Goal: Task Accomplishment & Management: Use online tool/utility

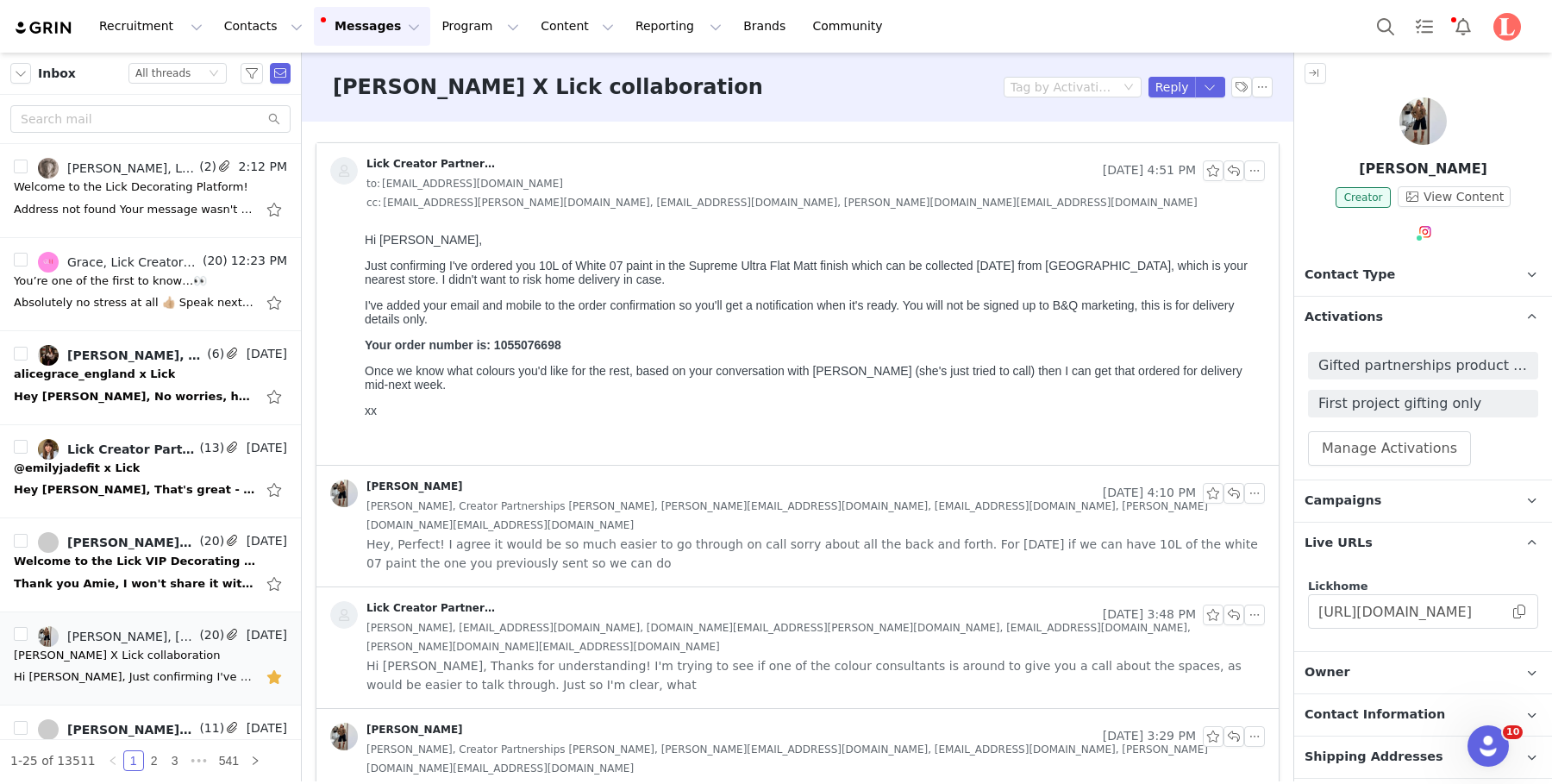
scroll to position [194, 0]
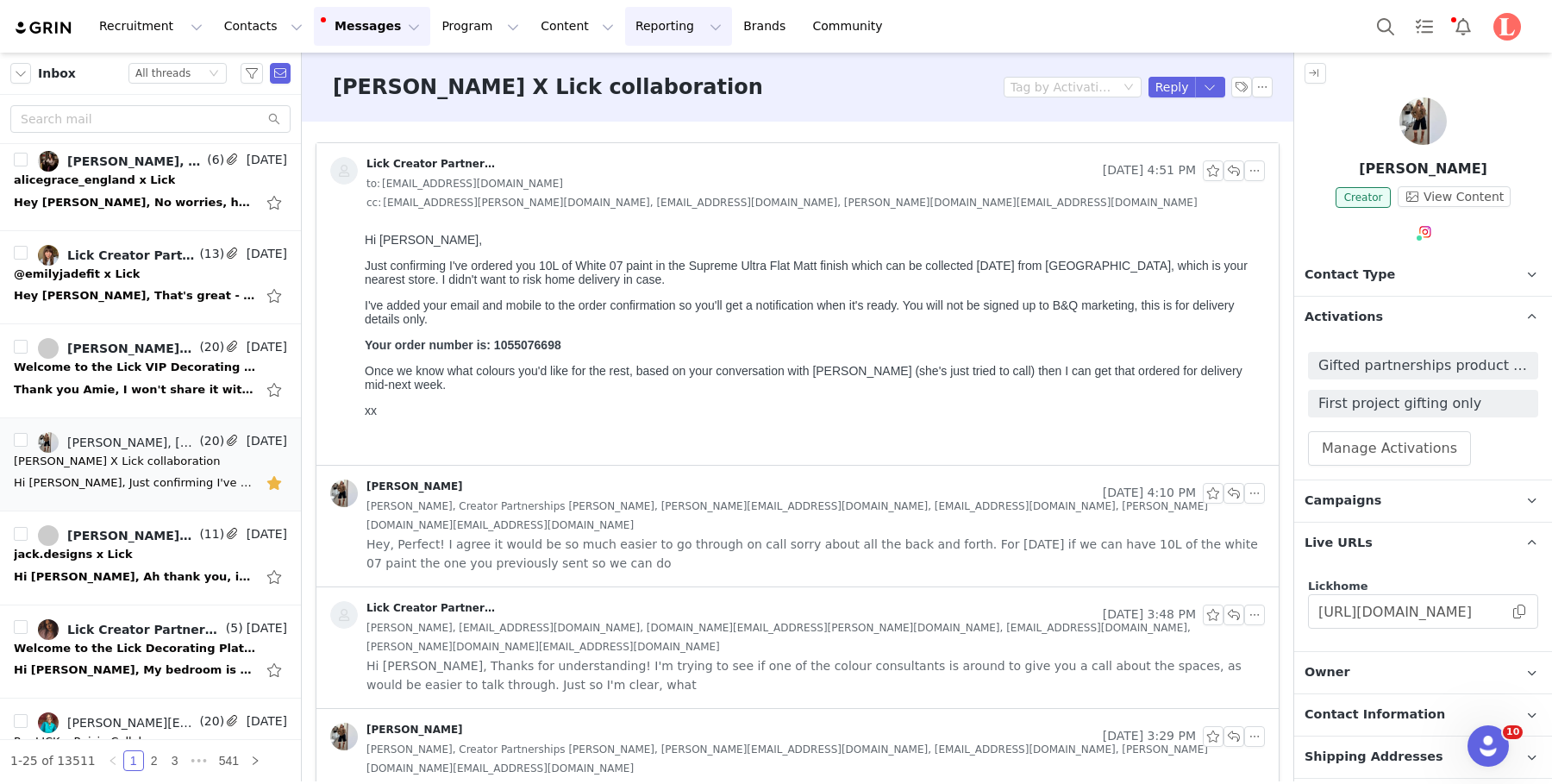
click at [637, 31] on button "Reporting Reporting" at bounding box center [679, 26] width 107 height 39
click at [473, 21] on button "Program Program" at bounding box center [480, 26] width 98 height 39
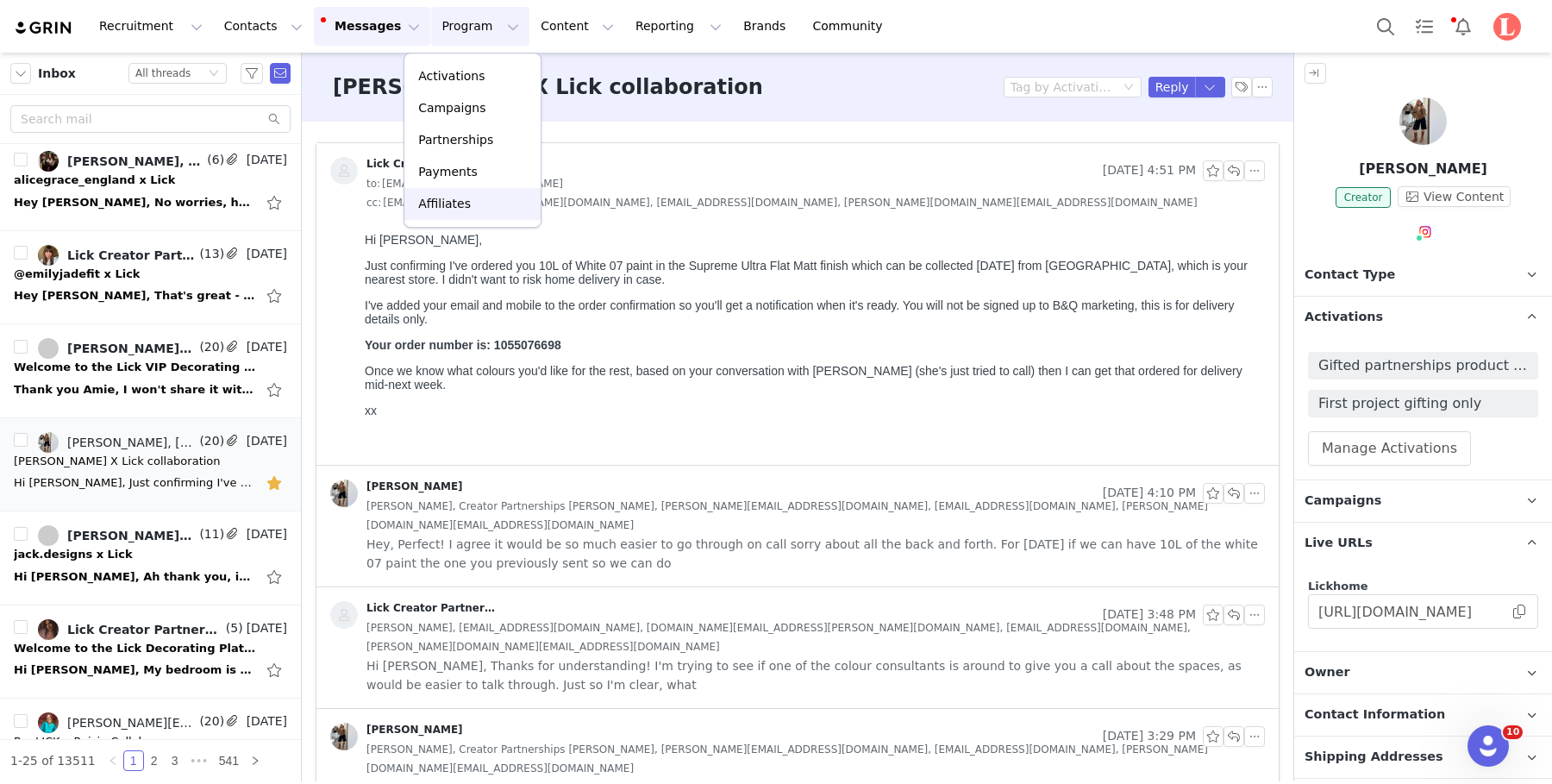
click at [441, 194] on link "Affiliates" at bounding box center [472, 204] width 136 height 32
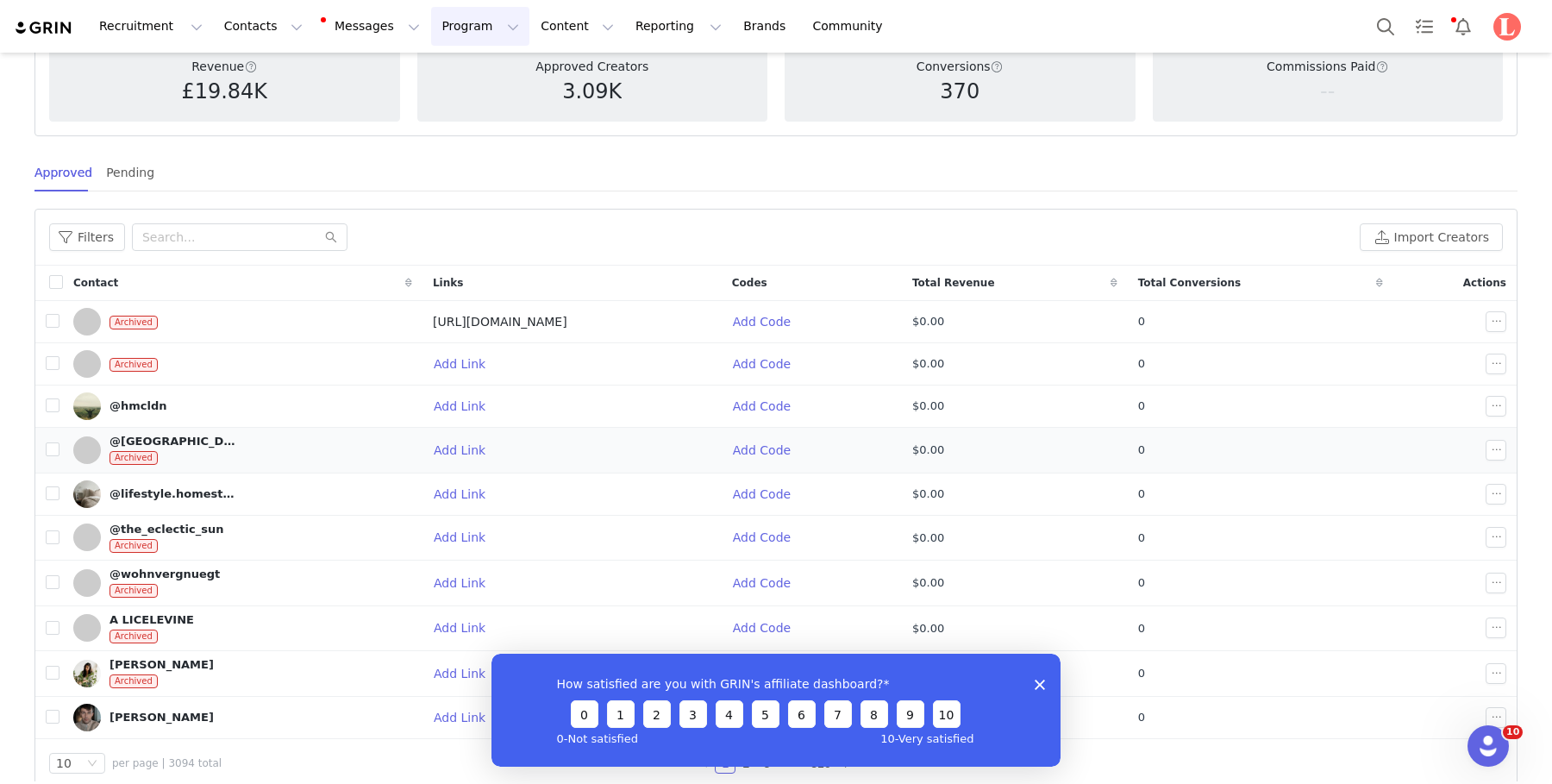
scroll to position [144, 0]
click at [1048, 690] on div "How satisfied are you with GRIN's affiliate dashboard? 0 1 2 3 4 5 6 7 8 9 10 0…" at bounding box center [776, 709] width 569 height 113
click at [1040, 684] on polygon "Close survey" at bounding box center [1040, 683] width 10 height 10
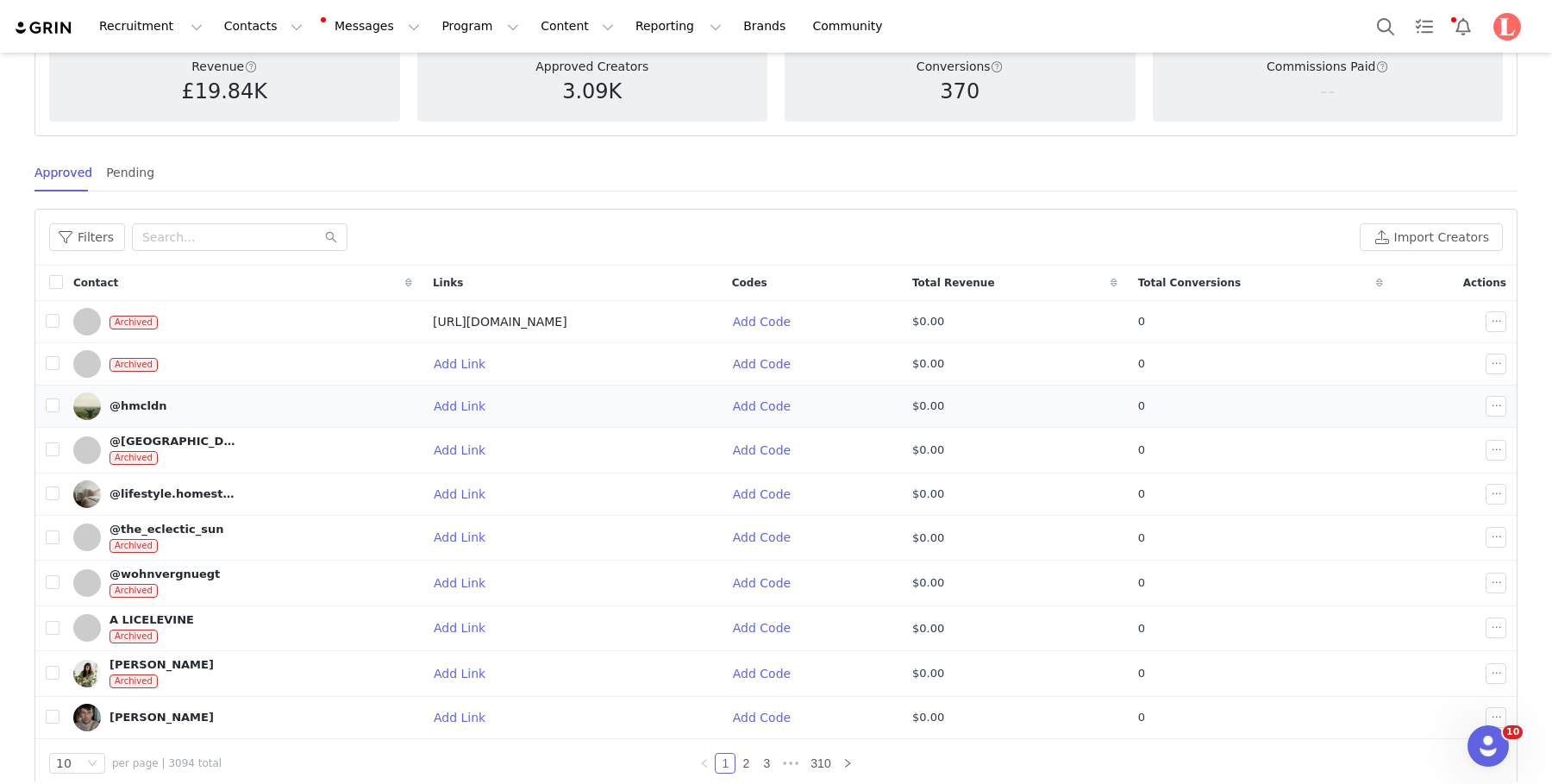
scroll to position [0, 0]
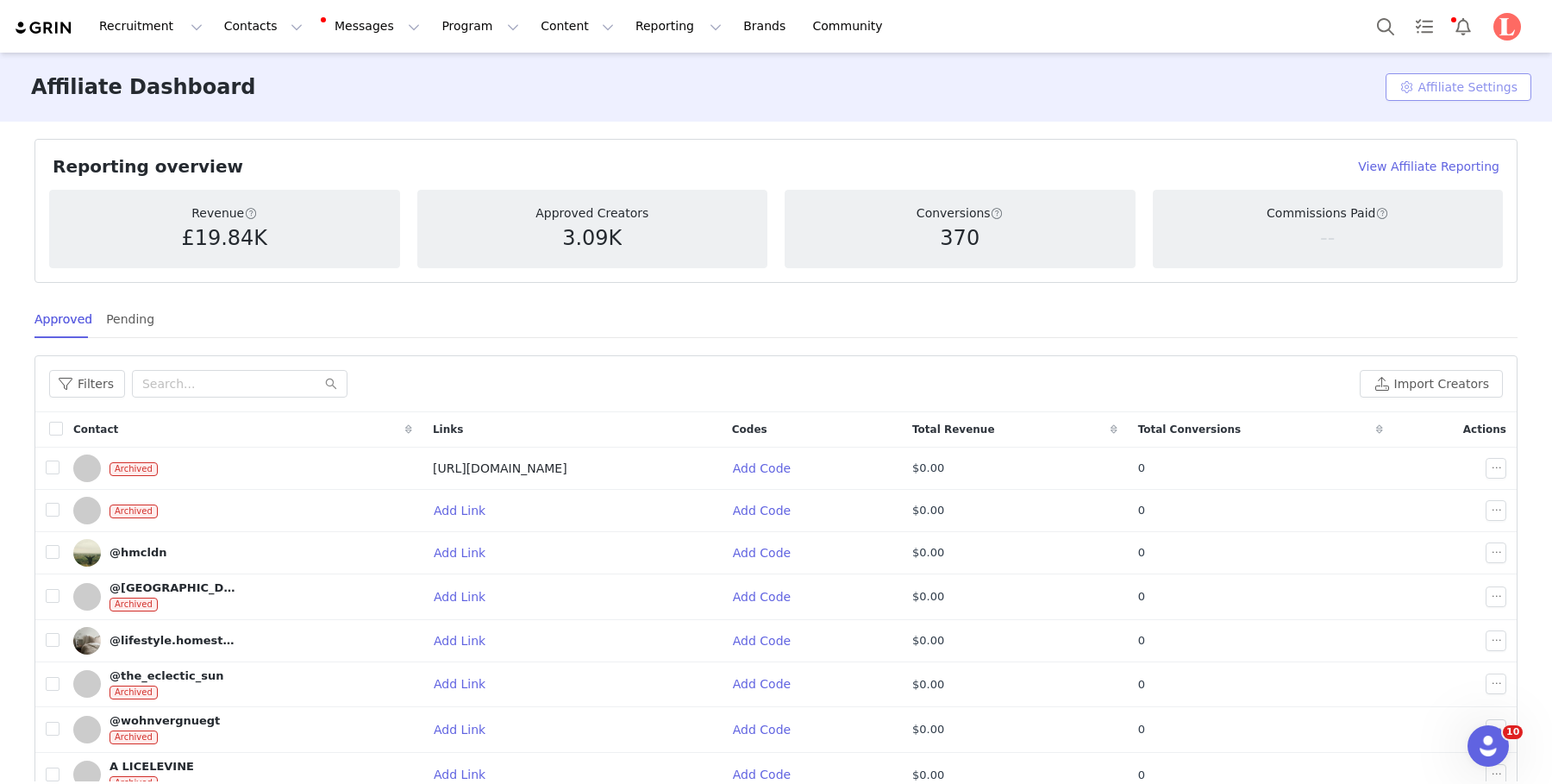
click at [1437, 94] on button "Affiliate Settings" at bounding box center [1459, 87] width 146 height 28
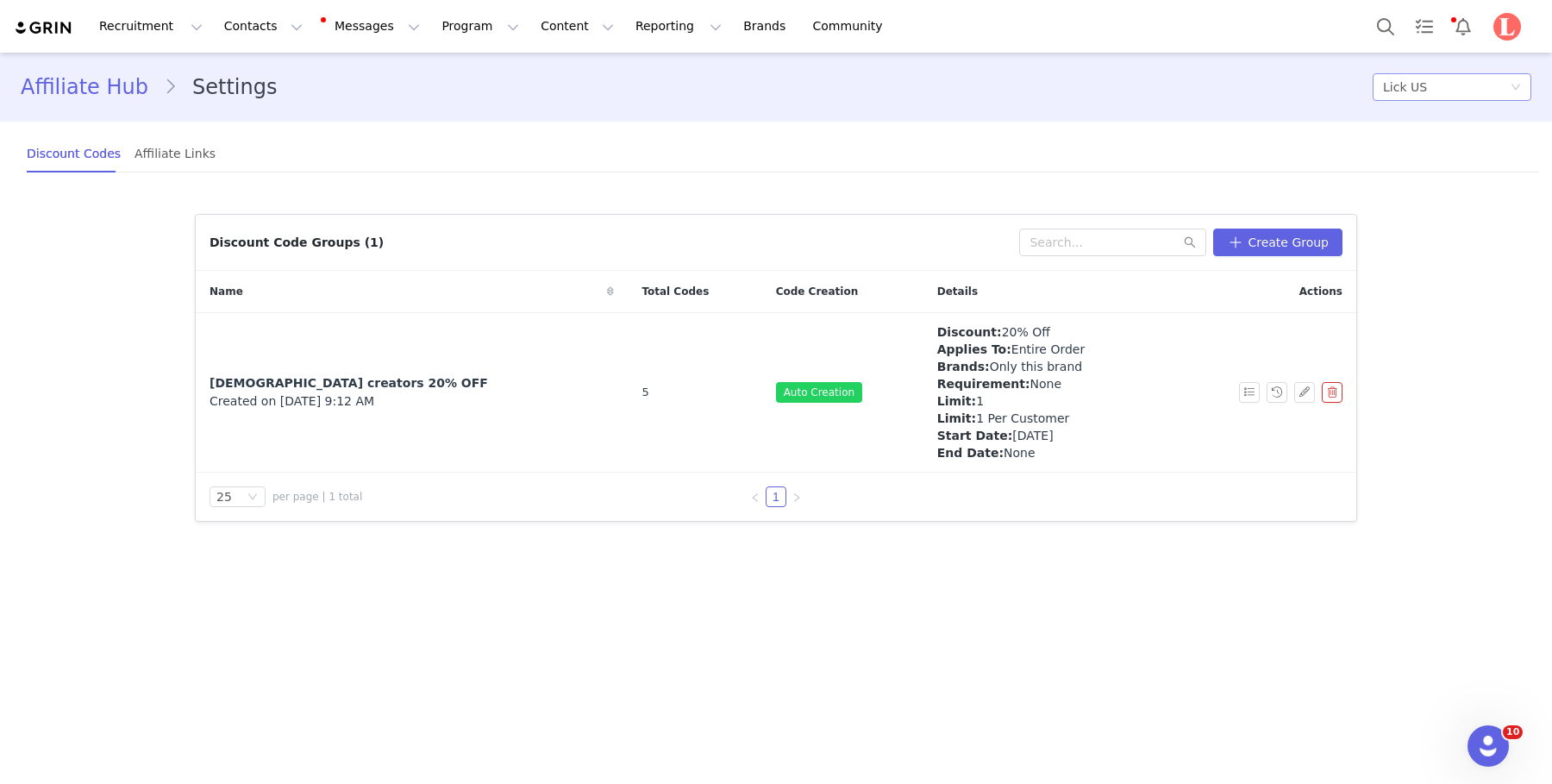
click at [1379, 89] on div "Lick US" at bounding box center [1453, 87] width 159 height 28
click at [1394, 178] on li "Lick" at bounding box center [1446, 176] width 173 height 28
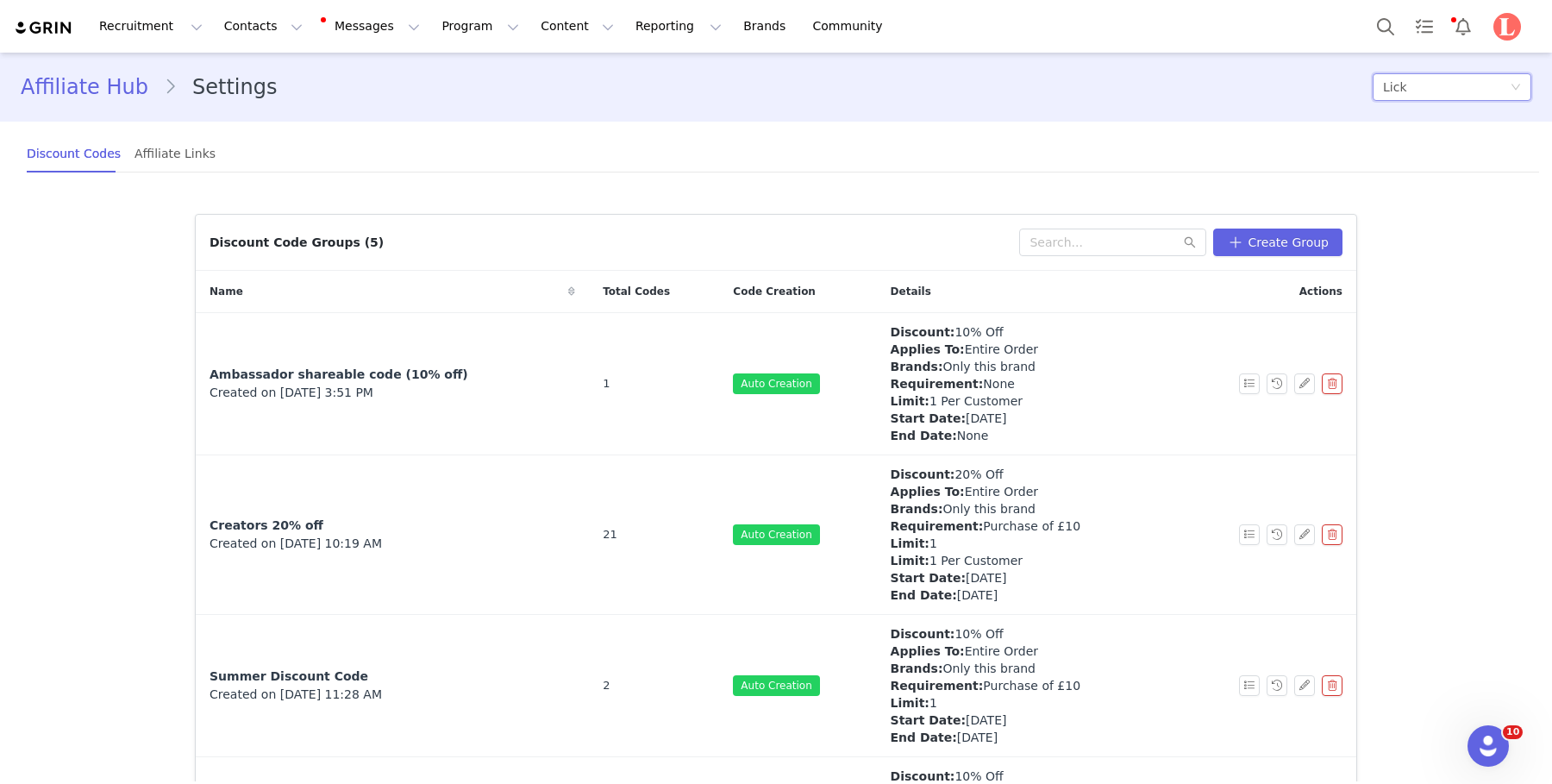
click at [147, 145] on div "Affiliate Links" at bounding box center [176, 154] width 81 height 39
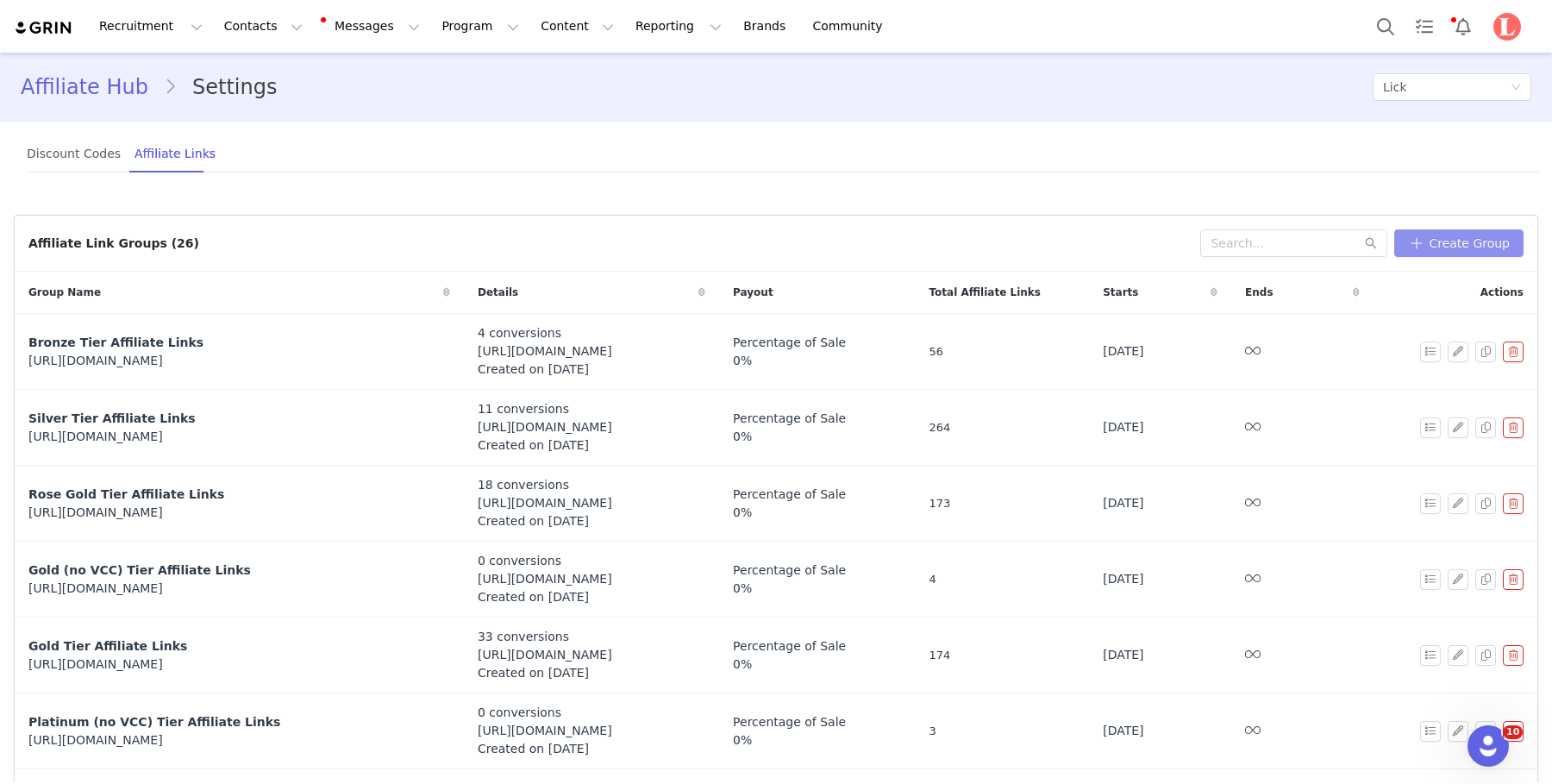
click at [1441, 242] on button "Create Group" at bounding box center [1459, 243] width 129 height 28
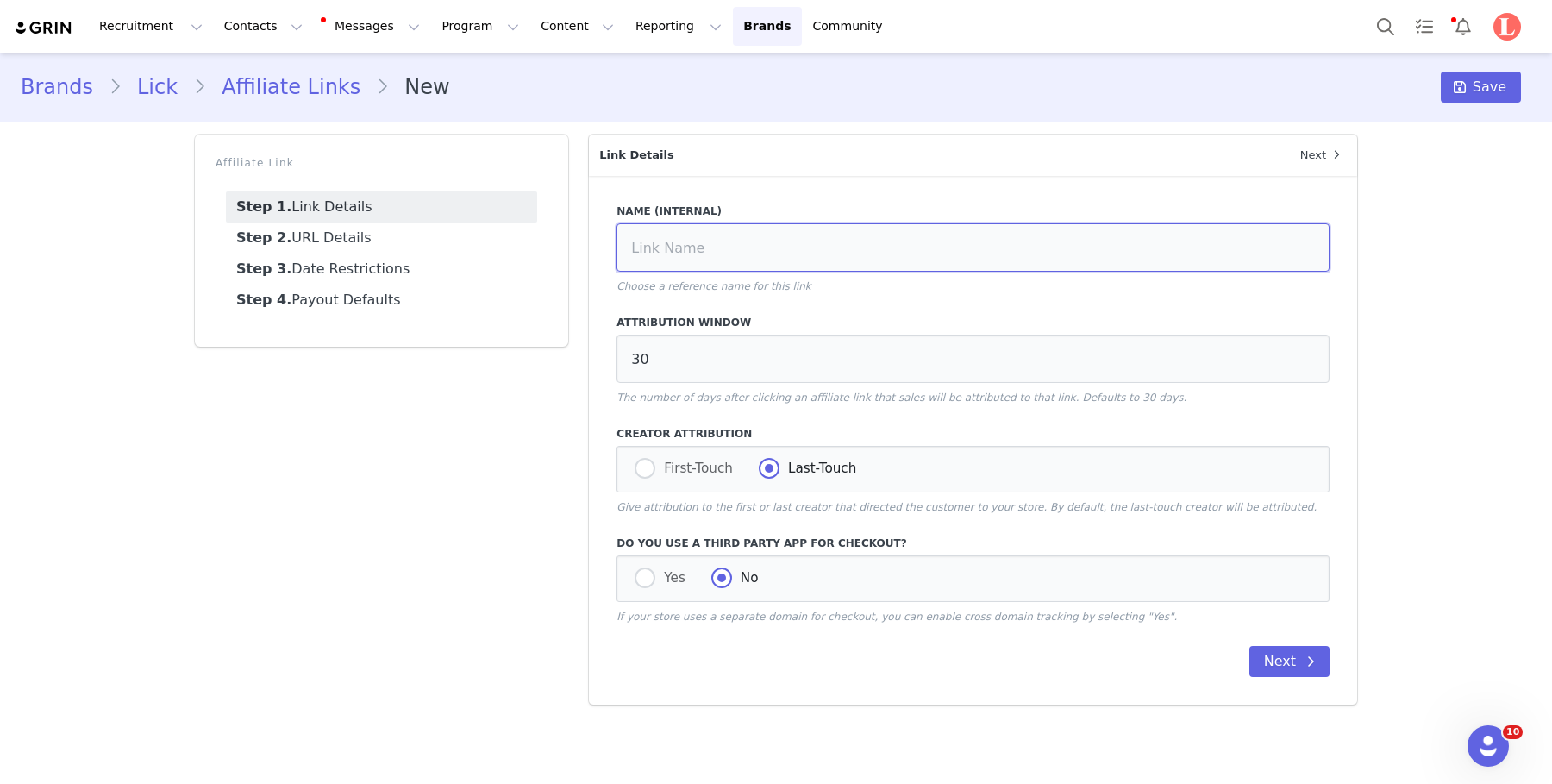
click at [773, 234] on input at bounding box center [973, 247] width 713 height 49
type input "Interior Designers"
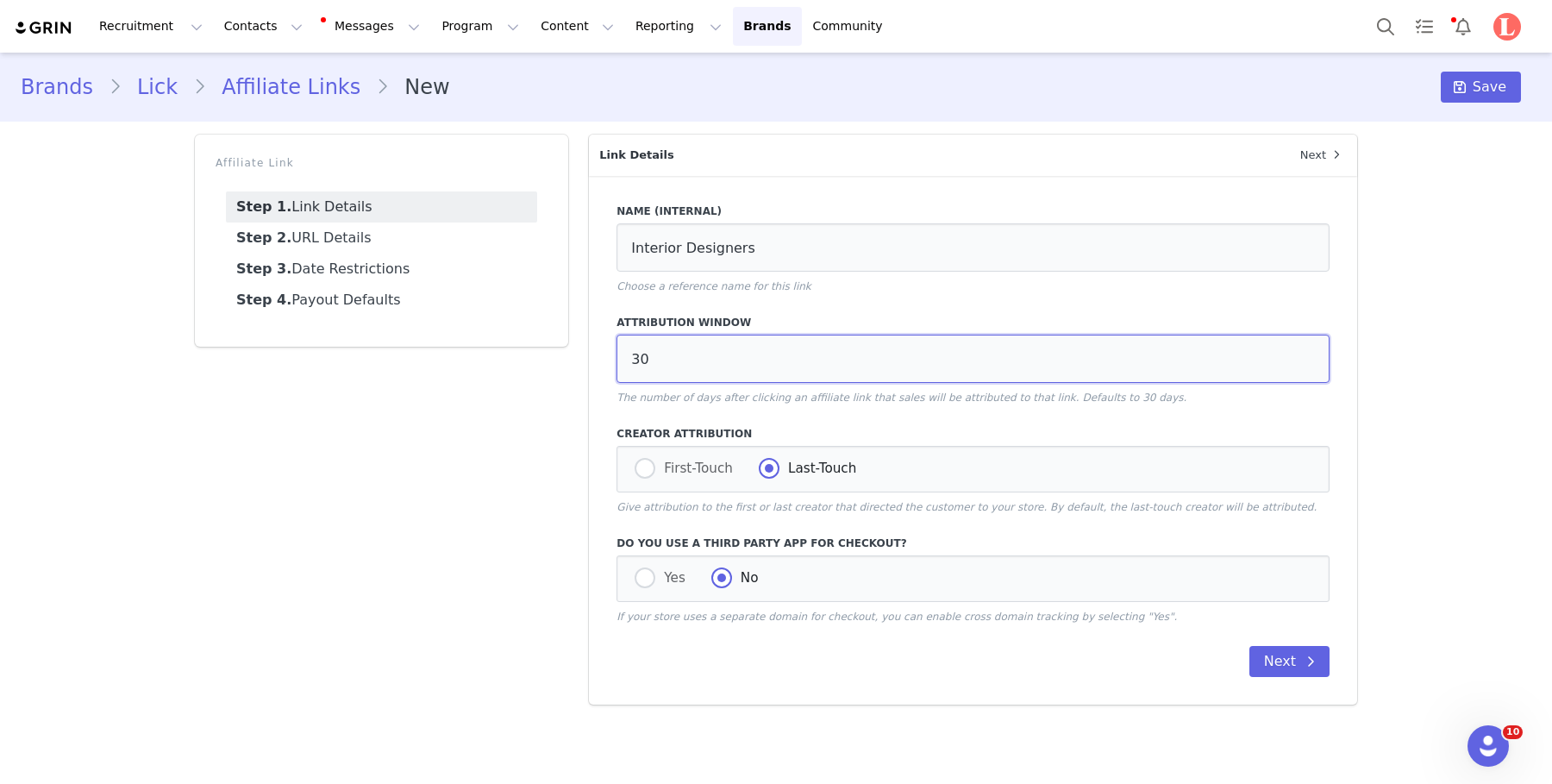
click at [691, 369] on input "30" at bounding box center [973, 358] width 713 height 49
click at [731, 393] on p "The number of days after clicking an affiliate link that sales will be attribut…" at bounding box center [973, 397] width 713 height 16
click at [755, 393] on p "The number of days after clicking an affiliate link that sales will be attribut…" at bounding box center [973, 397] width 713 height 16
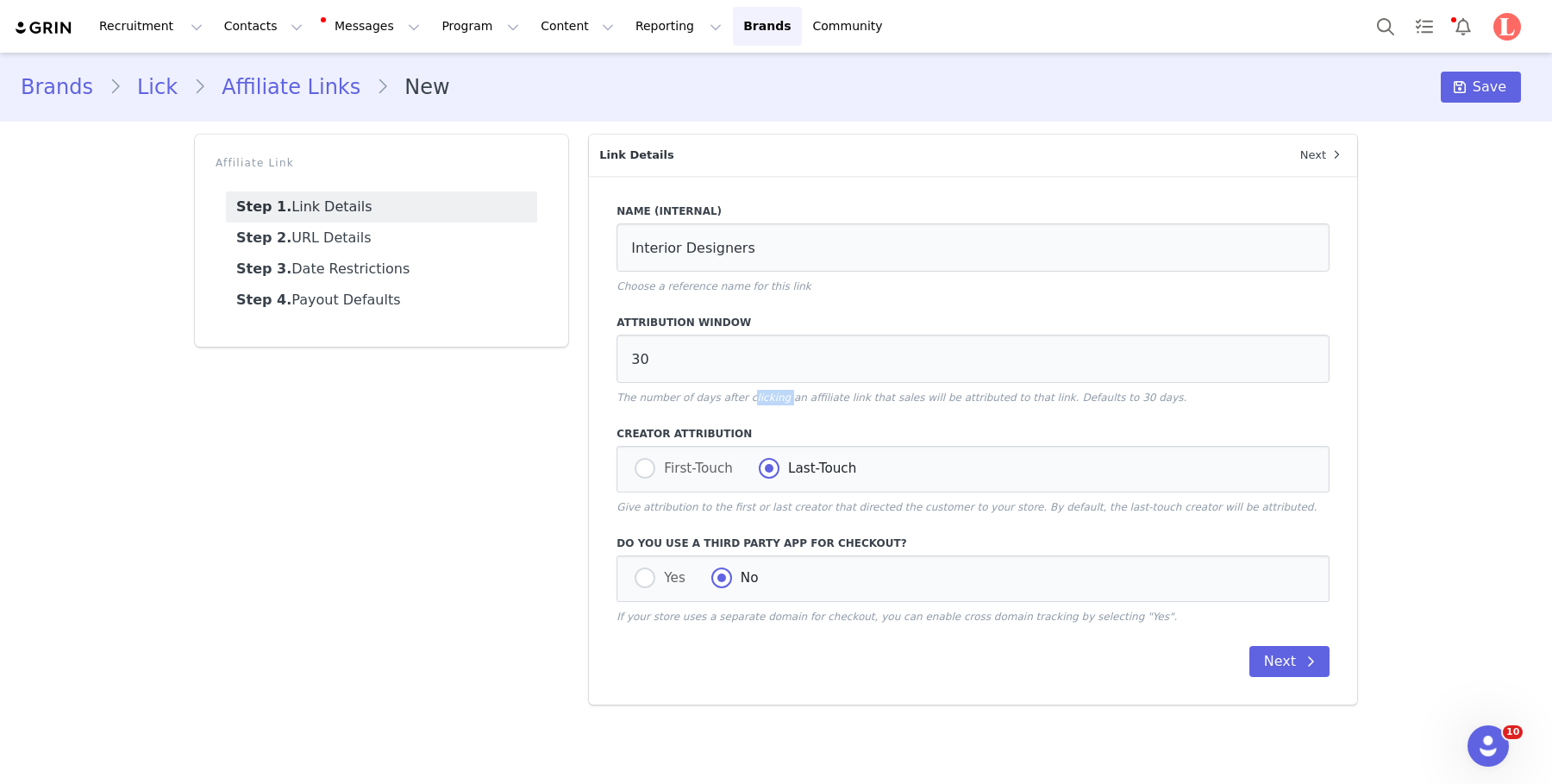
click at [755, 393] on p "The number of days after clicking an affiliate link that sales will be attribut…" at bounding box center [973, 397] width 713 height 16
click at [771, 399] on p "The number of days after clicking an affiliate link that sales will be attribut…" at bounding box center [973, 397] width 713 height 16
drag, startPoint x: 777, startPoint y: 361, endPoint x: 582, endPoint y: 321, distance: 199.1
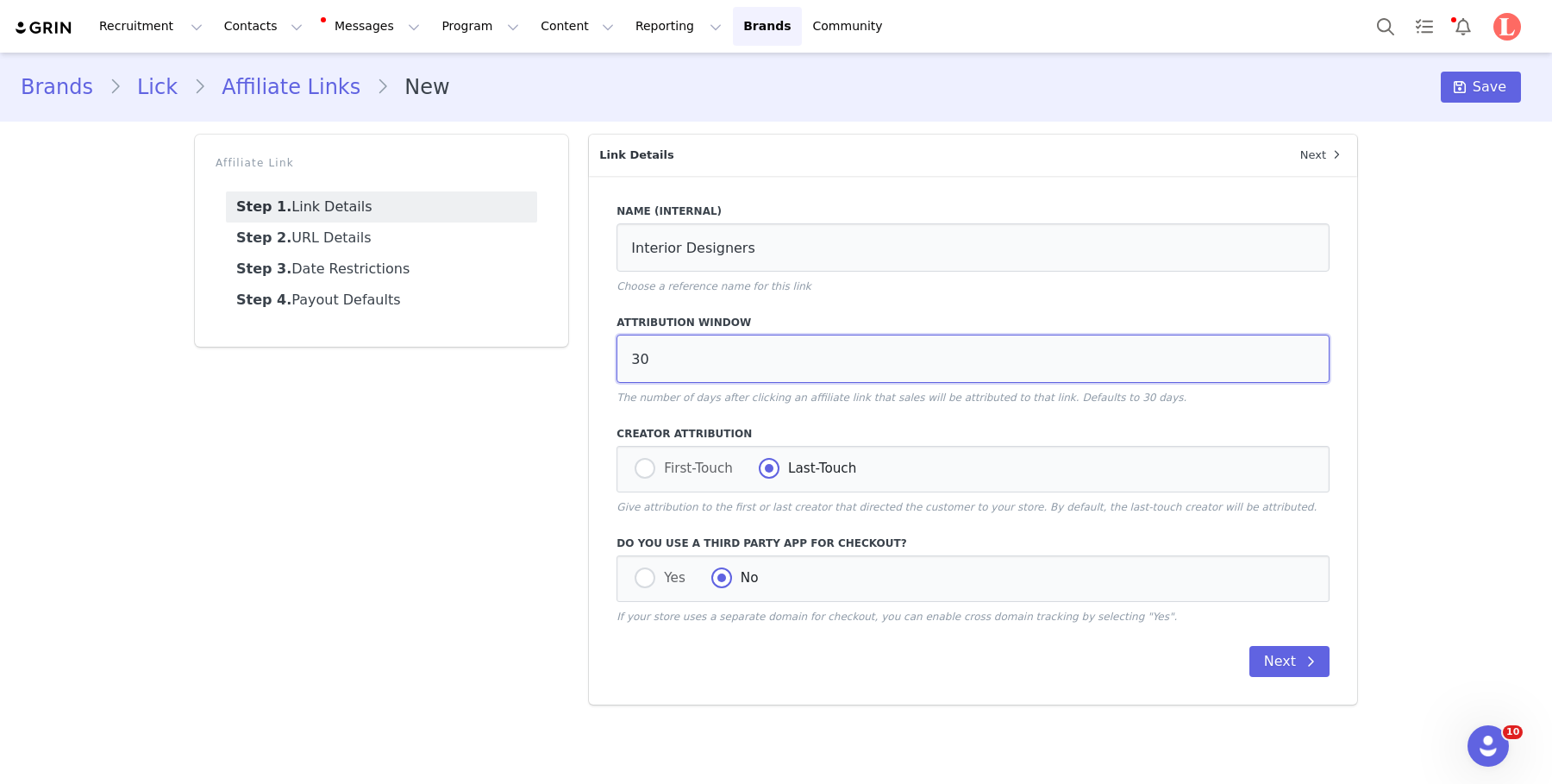
click at [617, 344] on div "30" at bounding box center [973, 358] width 713 height 49
type input "90"
drag, startPoint x: 683, startPoint y: 370, endPoint x: 543, endPoint y: 346, distance: 142.0
click at [545, 347] on div "Affiliate Link Step 1. Link Details Step 2. URL Details Step 3. Date Restrictio…" at bounding box center [776, 419] width 1183 height 591
type input "30"
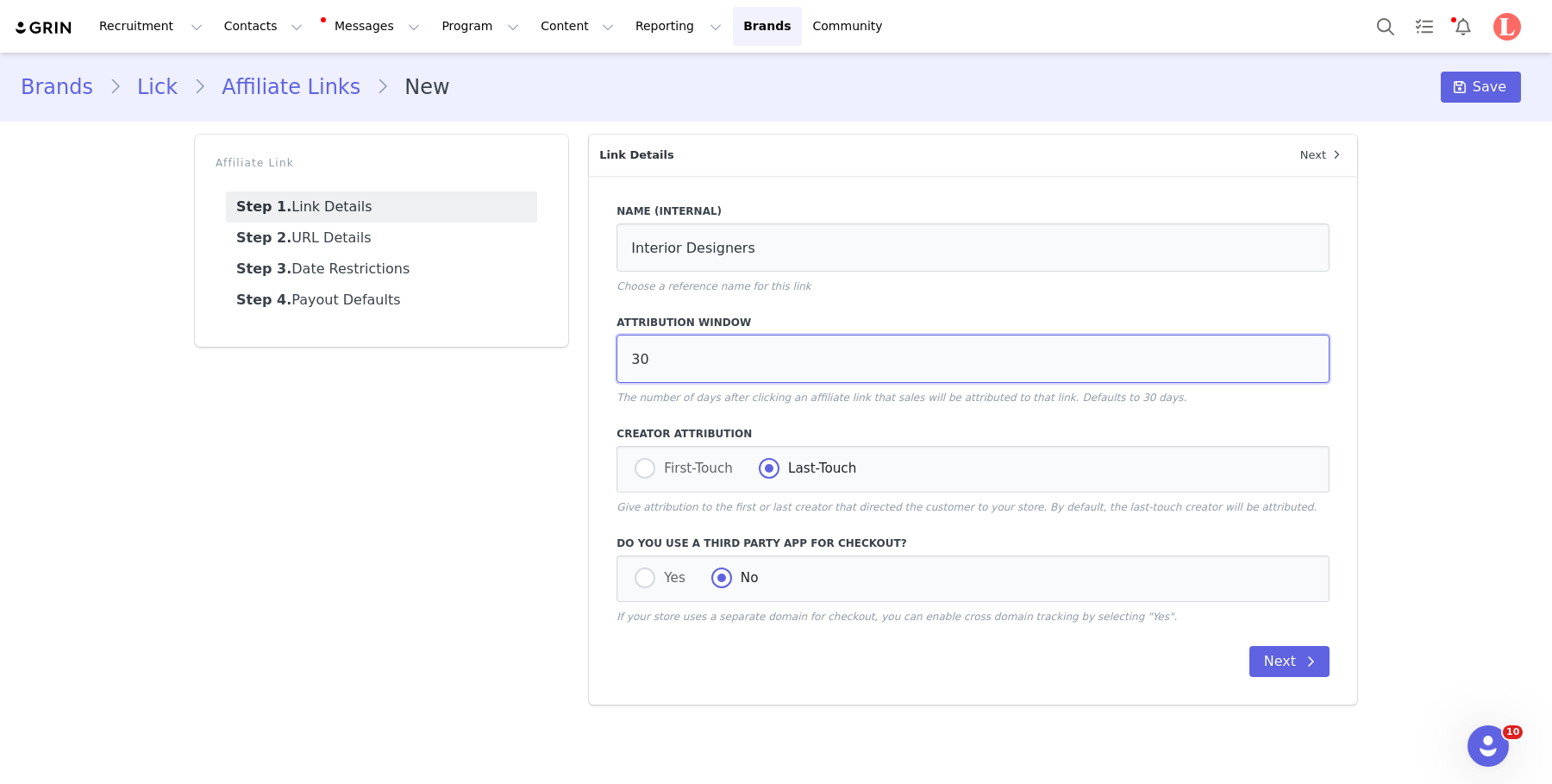
click at [664, 356] on input "30" at bounding box center [973, 358] width 713 height 49
click at [692, 413] on div "Name (Internal) Interior Designers Choose a reference name for this link Attrib…" at bounding box center [973, 439] width 769 height 528
click at [707, 507] on p "Give attribution to the first or last creator that directed the customer to you…" at bounding box center [973, 507] width 713 height 16
click at [708, 506] on p "Give attribution to the first or last creator that directed the customer to you…" at bounding box center [973, 507] width 713 height 16
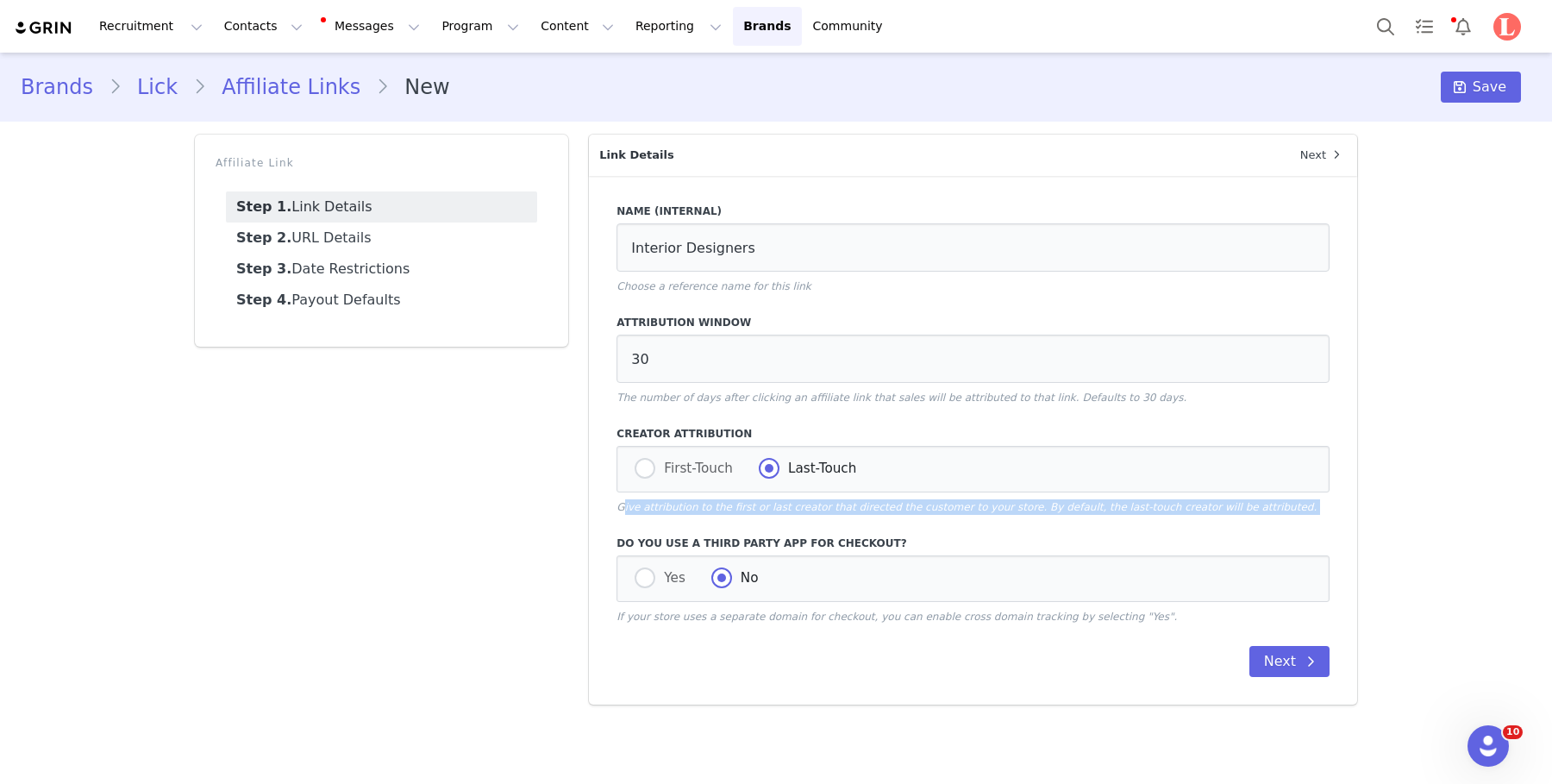
click at [708, 506] on p "Give attribution to the first or last creator that directed the customer to you…" at bounding box center [973, 507] width 713 height 16
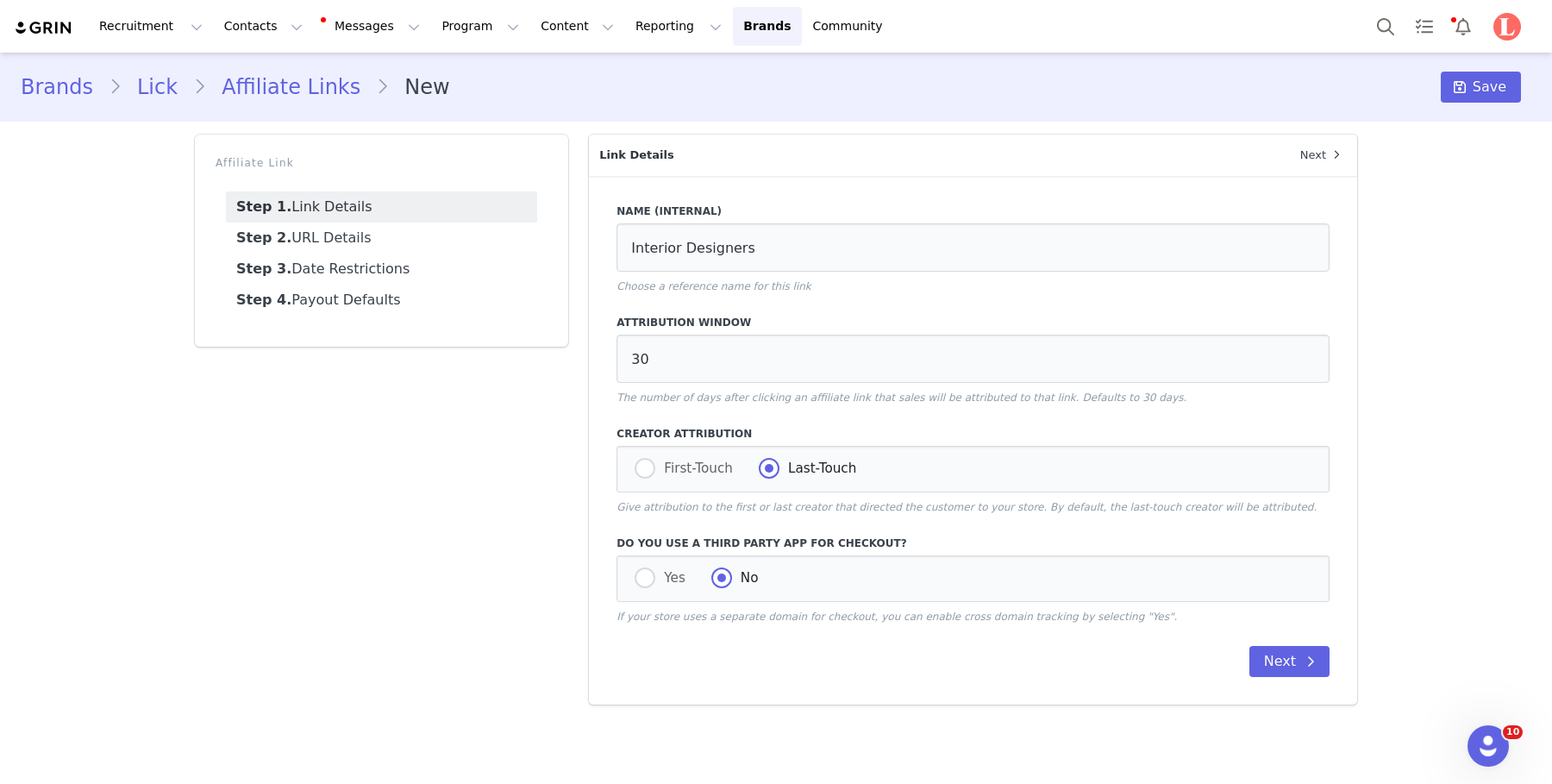
click at [717, 506] on p "Give attribution to the first or last creator that directed the customer to you…" at bounding box center [973, 507] width 713 height 16
click at [718, 507] on p "Give attribution to the first or last creator that directed the customer to you…" at bounding box center [973, 507] width 713 height 16
click at [759, 514] on p "Give attribution to the first or last creator that directed the customer to you…" at bounding box center [973, 507] width 713 height 16
click at [784, 508] on p "Give attribution to the first or last creator that directed the customer to you…" at bounding box center [973, 507] width 713 height 16
click at [785, 509] on p "Give attribution to the first or last creator that directed the customer to you…" at bounding box center [973, 507] width 713 height 16
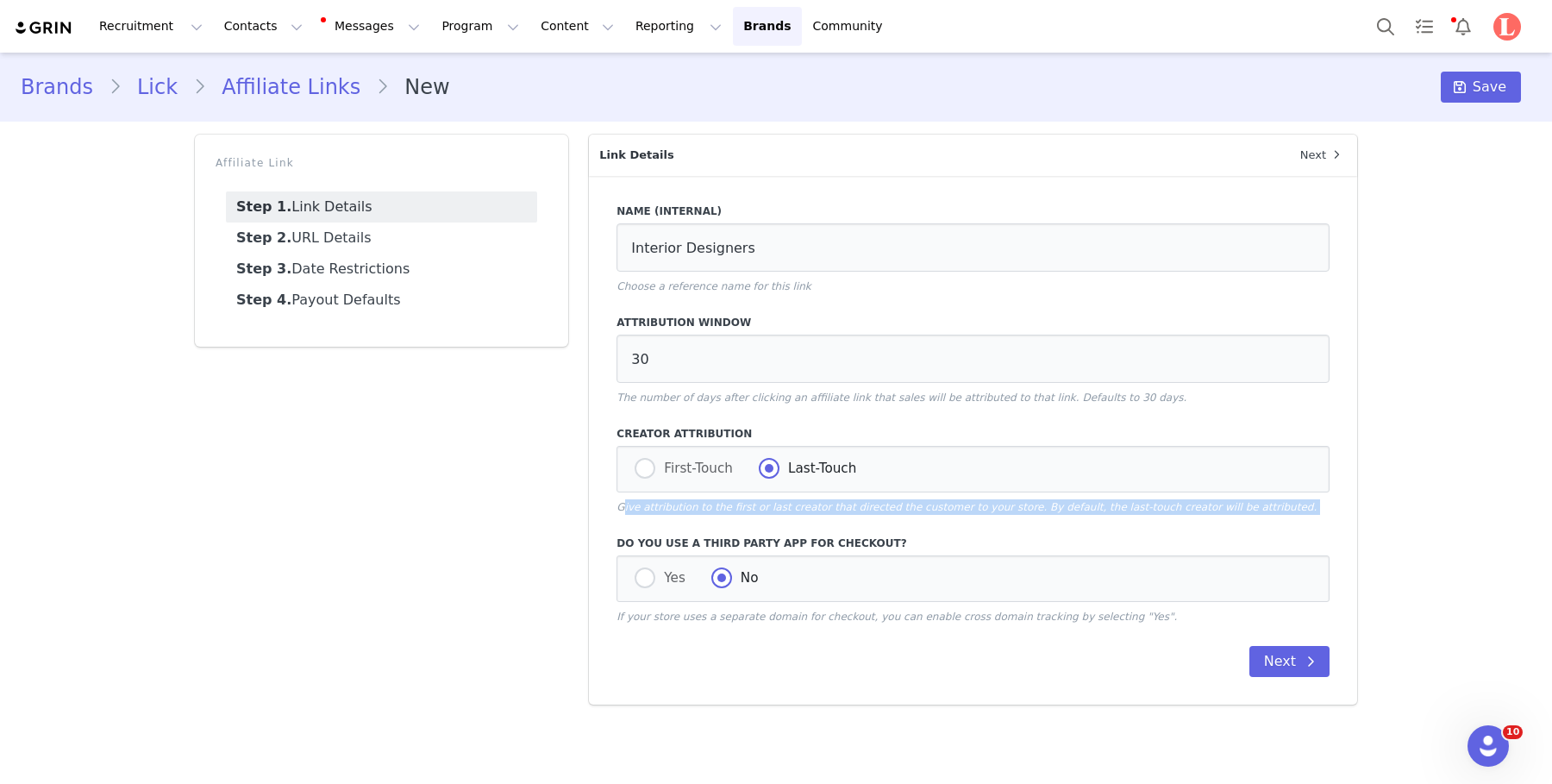
click at [785, 509] on p "Give attribution to the first or last creator that directed the customer to you…" at bounding box center [973, 507] width 713 height 16
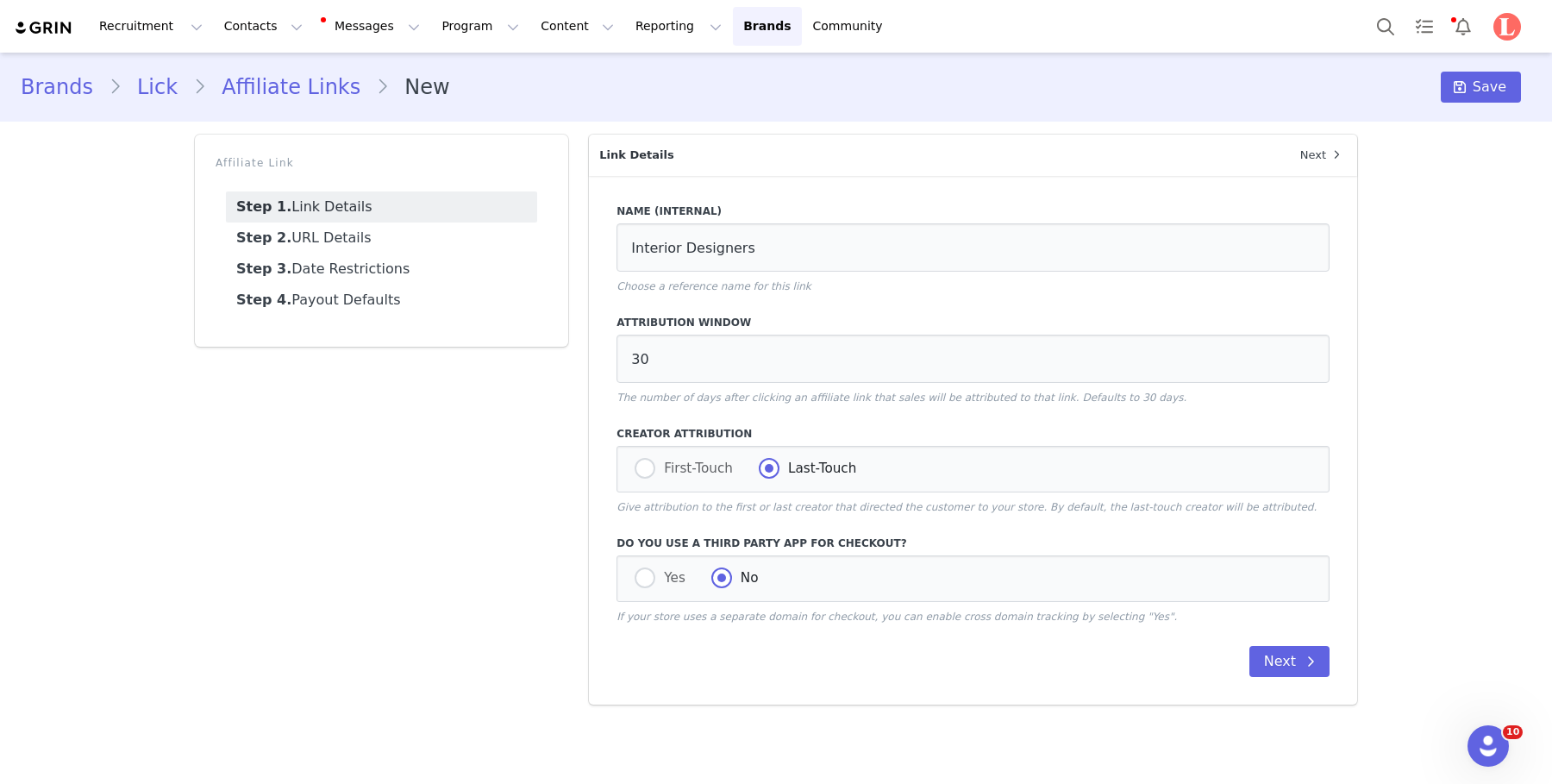
click at [810, 507] on p "Give attribution to the first or last creator that directed the customer to you…" at bounding box center [973, 507] width 713 height 16
click at [738, 649] on div "Next" at bounding box center [973, 660] width 713 height 31
click at [665, 582] on span "Yes" at bounding box center [670, 578] width 30 height 16
click at [656, 582] on input "Yes" at bounding box center [645, 578] width 21 height 23
radio input "true"
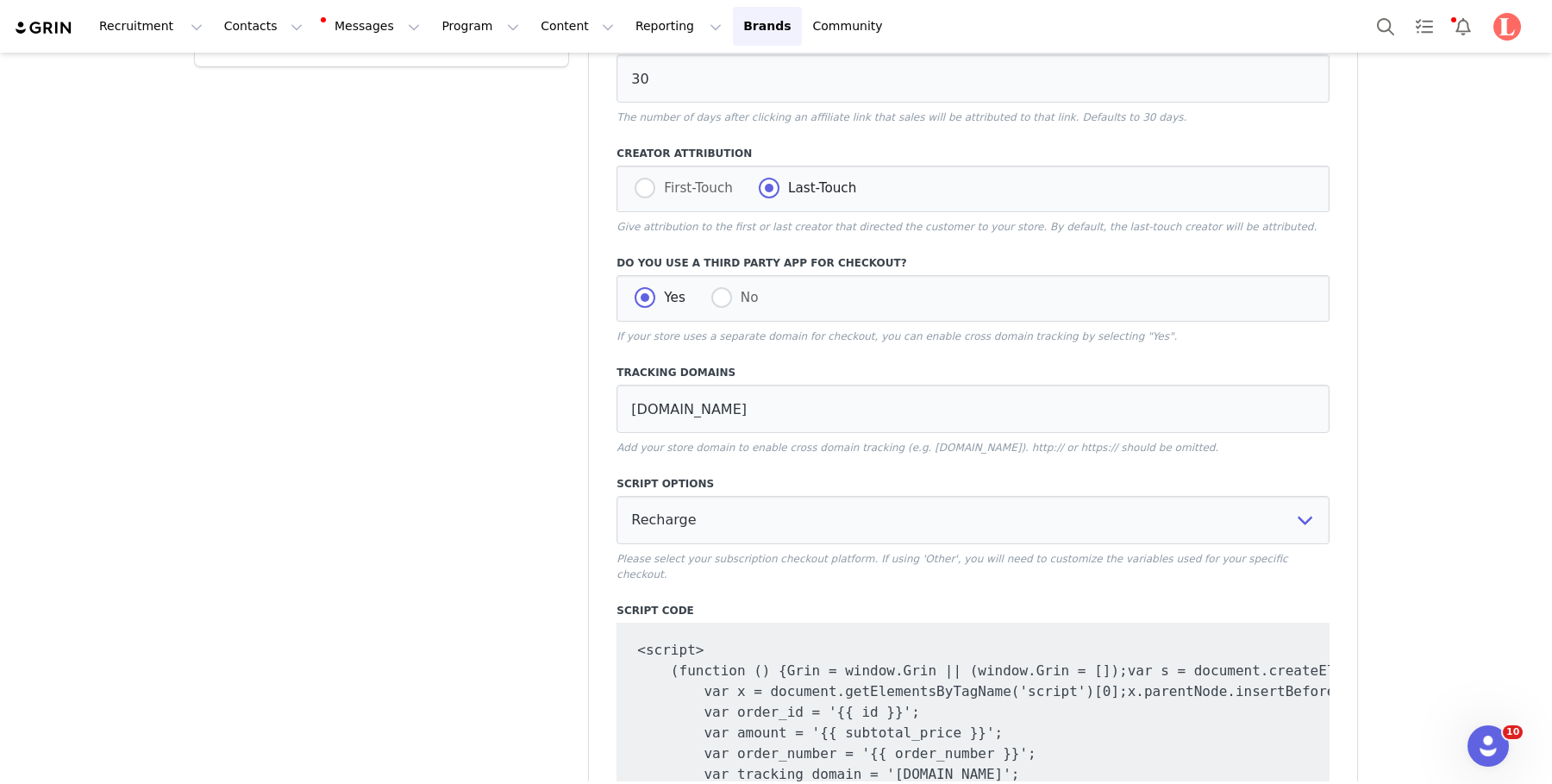
scroll to position [235, 0]
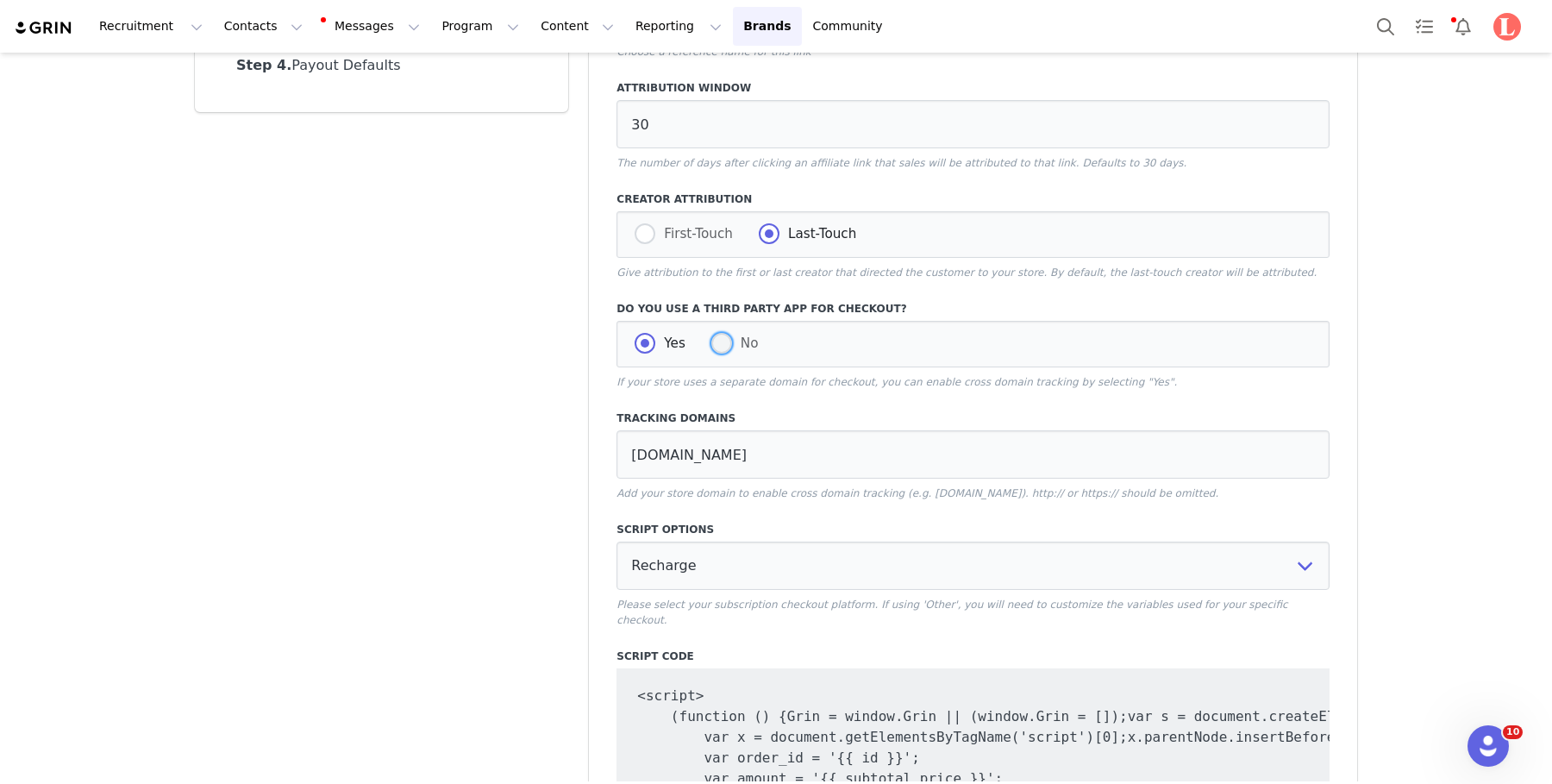
click at [725, 344] on span at bounding box center [721, 343] width 21 height 21
click at [725, 344] on input "No" at bounding box center [721, 344] width 21 height 23
radio input "true"
radio input "false"
radio input "true"
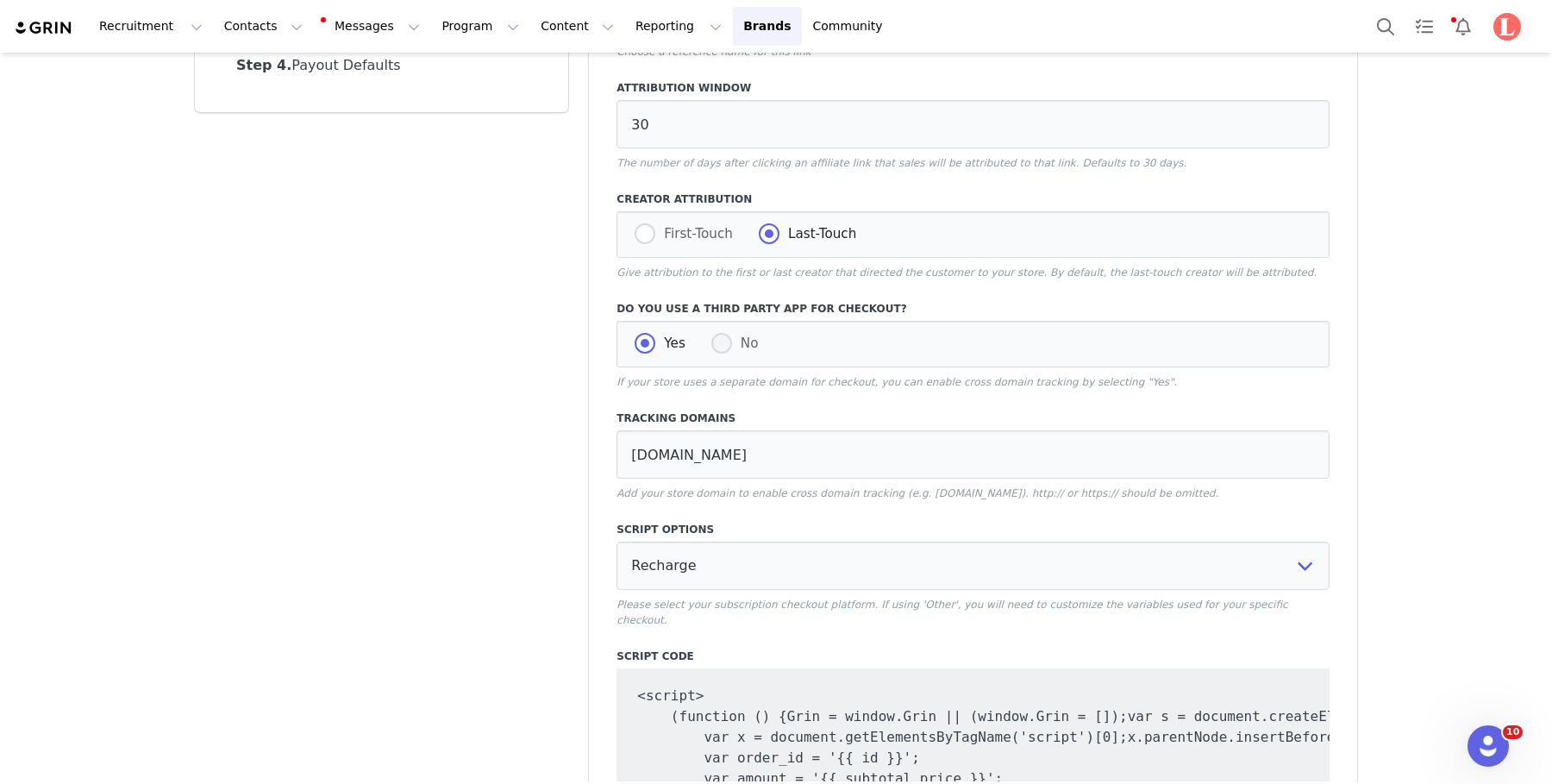
scroll to position [0, 0]
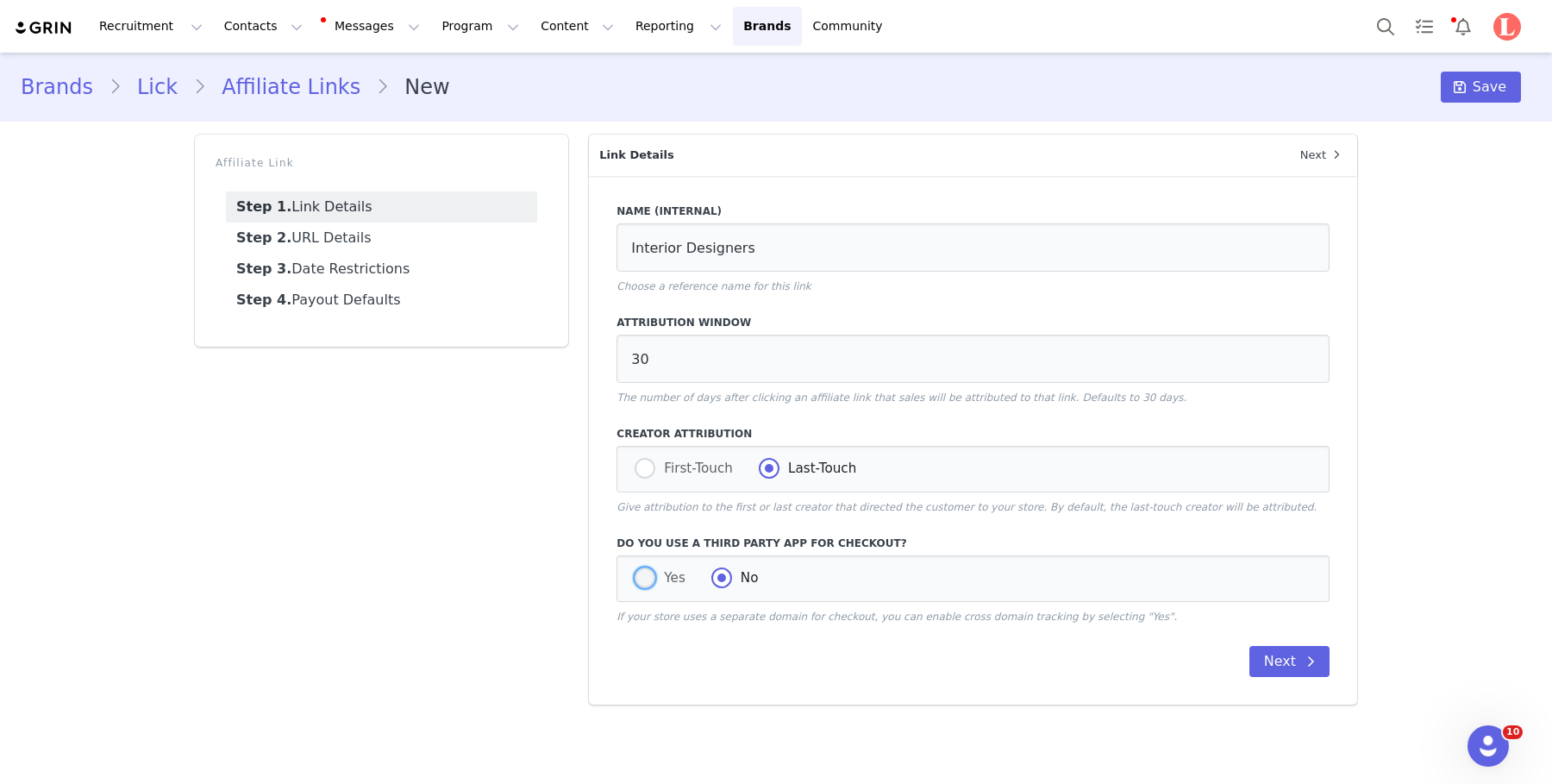
click at [667, 582] on span "Yes" at bounding box center [670, 578] width 30 height 16
click at [656, 582] on input "Yes" at bounding box center [645, 578] width 21 height 23
radio input "true"
radio input "false"
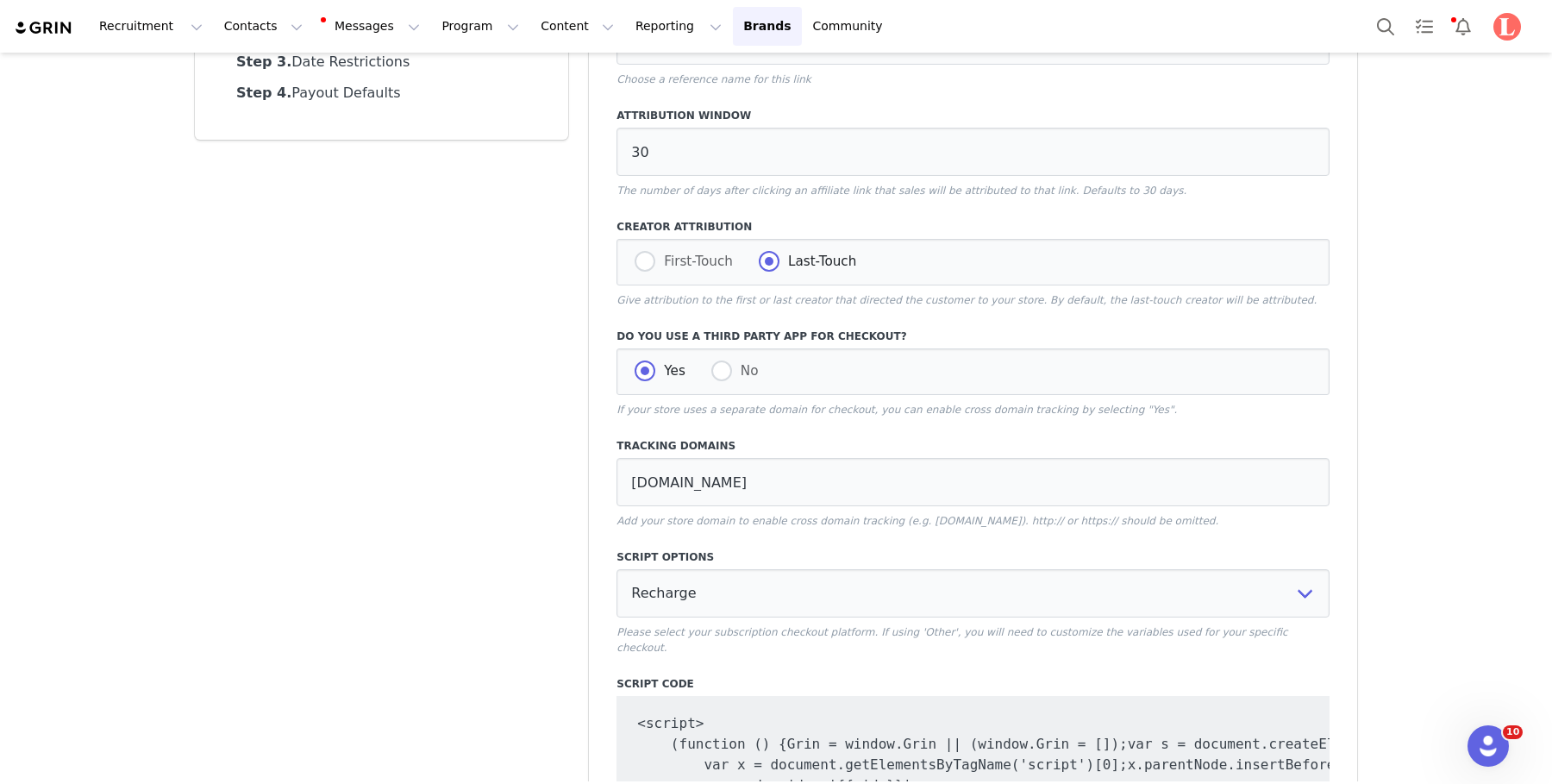
scroll to position [360, 0]
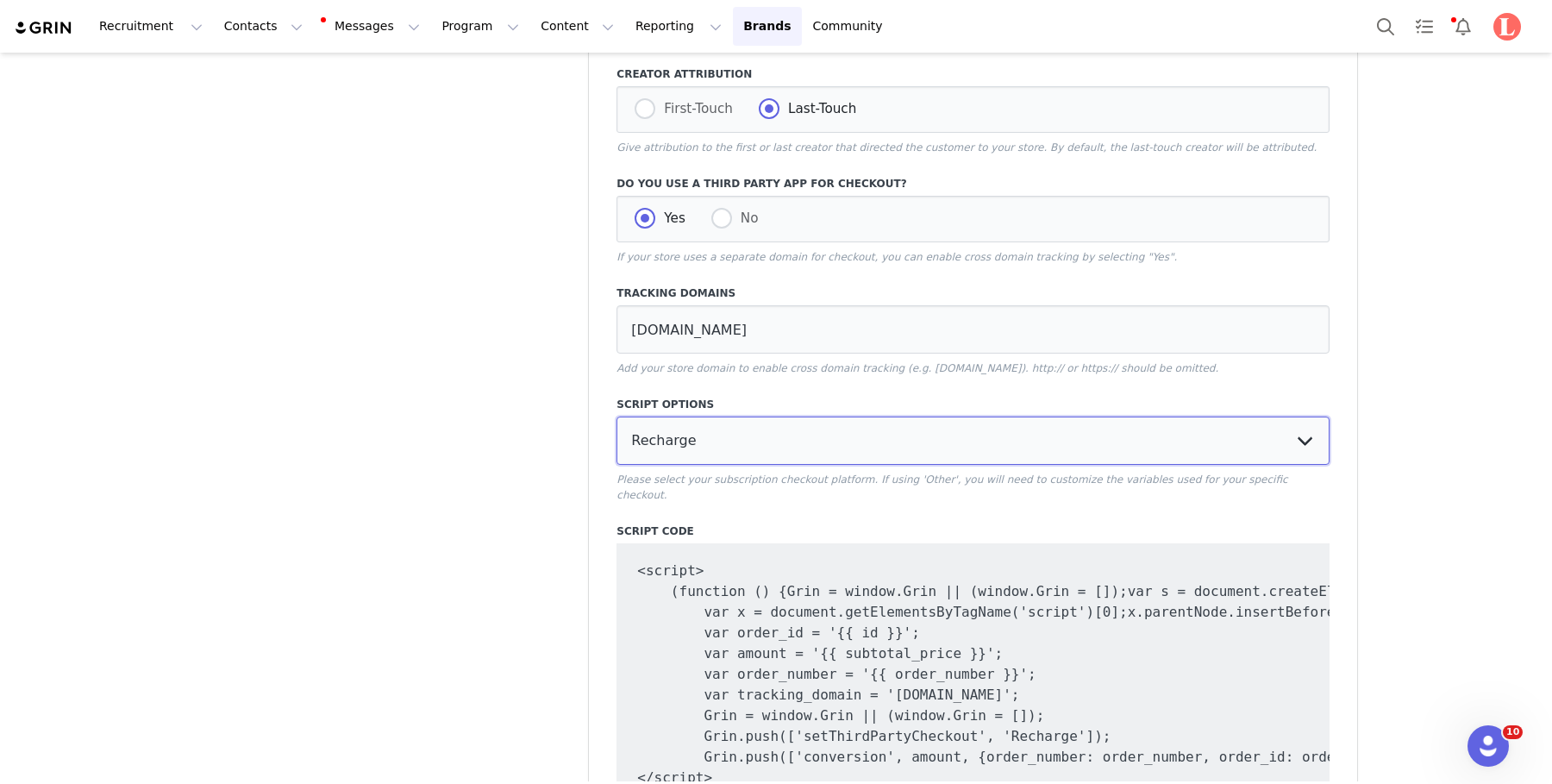
click at [708, 438] on select "Recharge Bold Subscriptions Bold Commerce Other" at bounding box center [973, 440] width 713 height 49
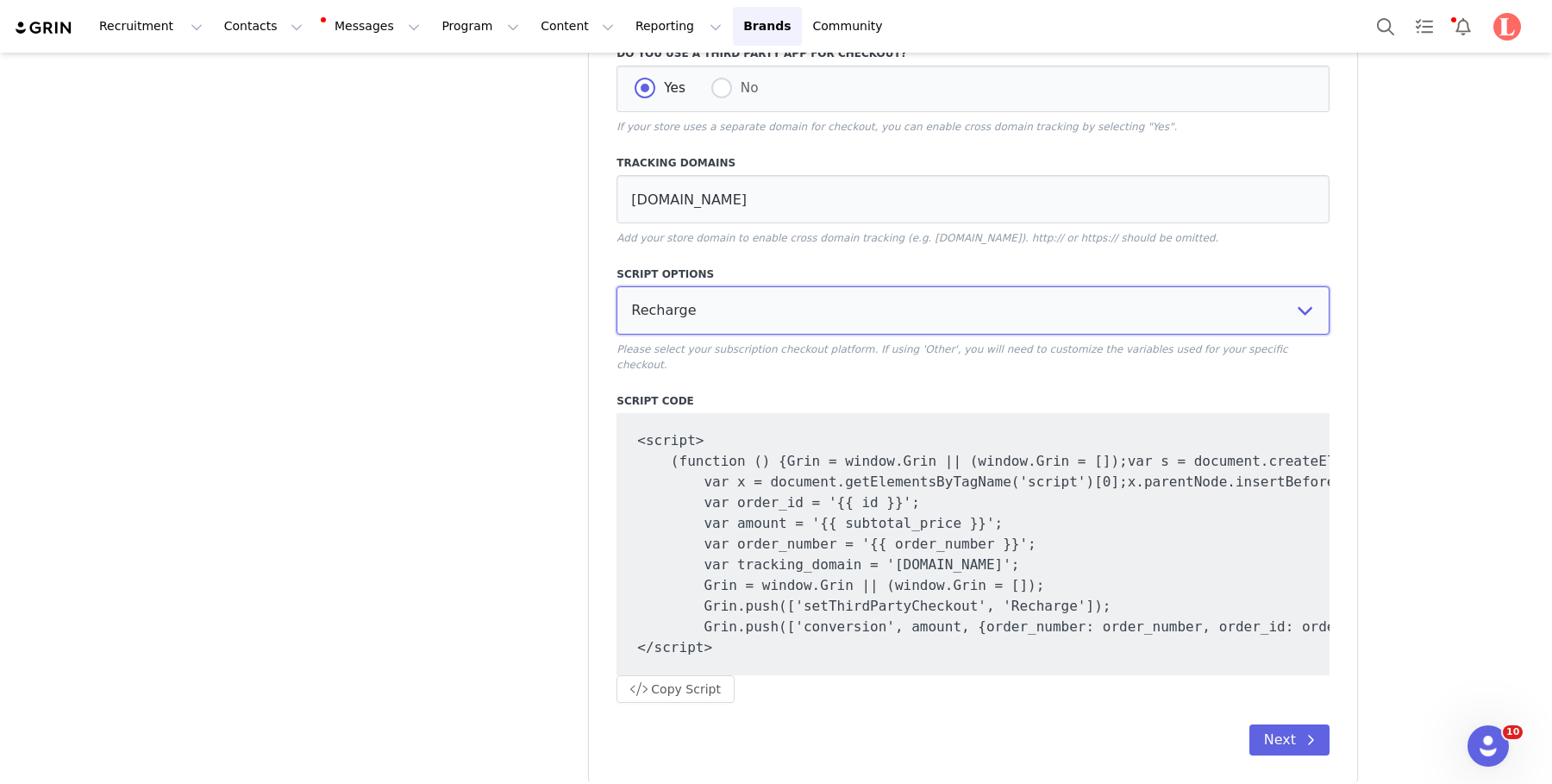
scroll to position [0, 0]
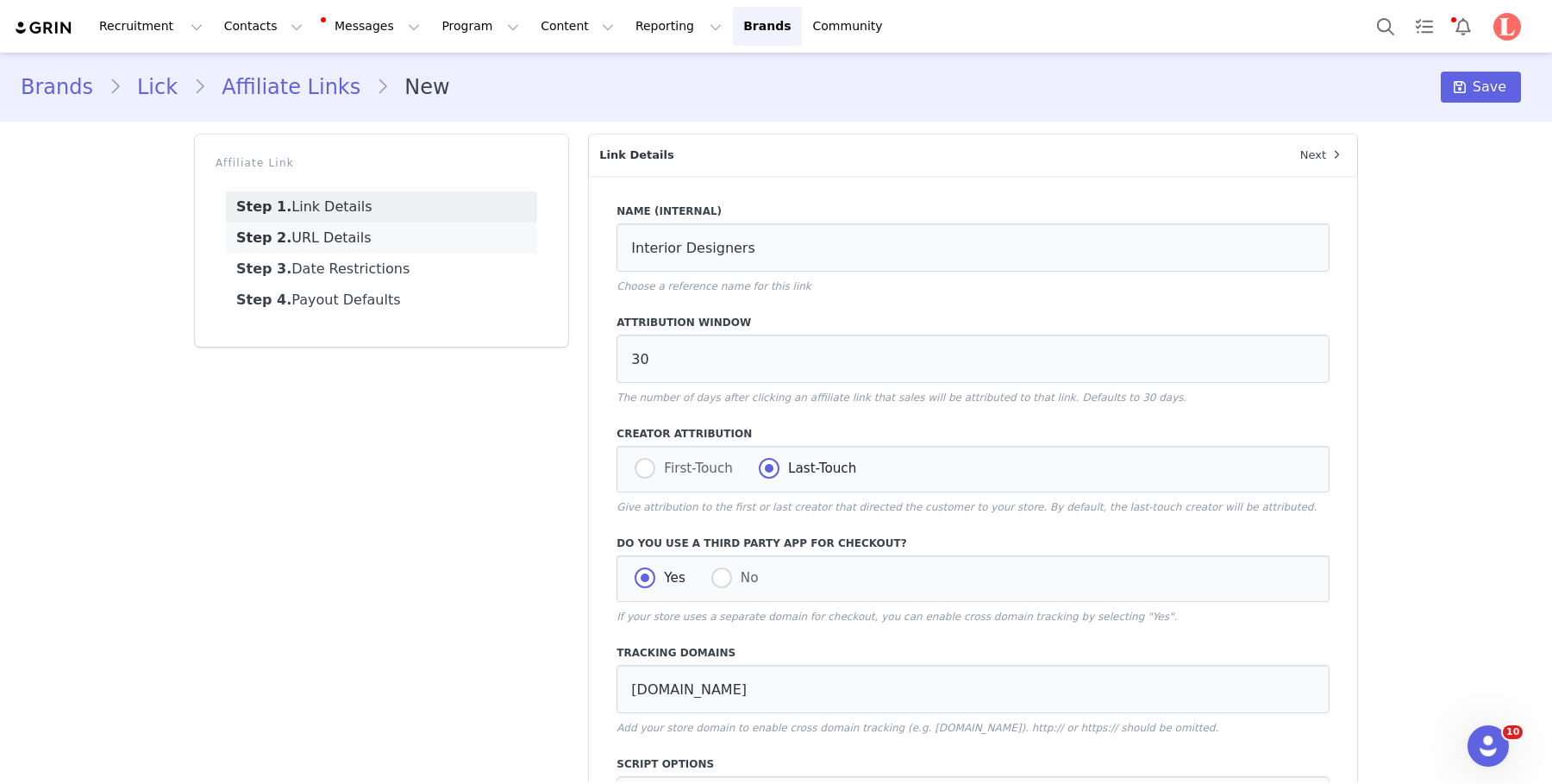
click at [355, 241] on link "Step 2. URL Details" at bounding box center [382, 237] width 311 height 31
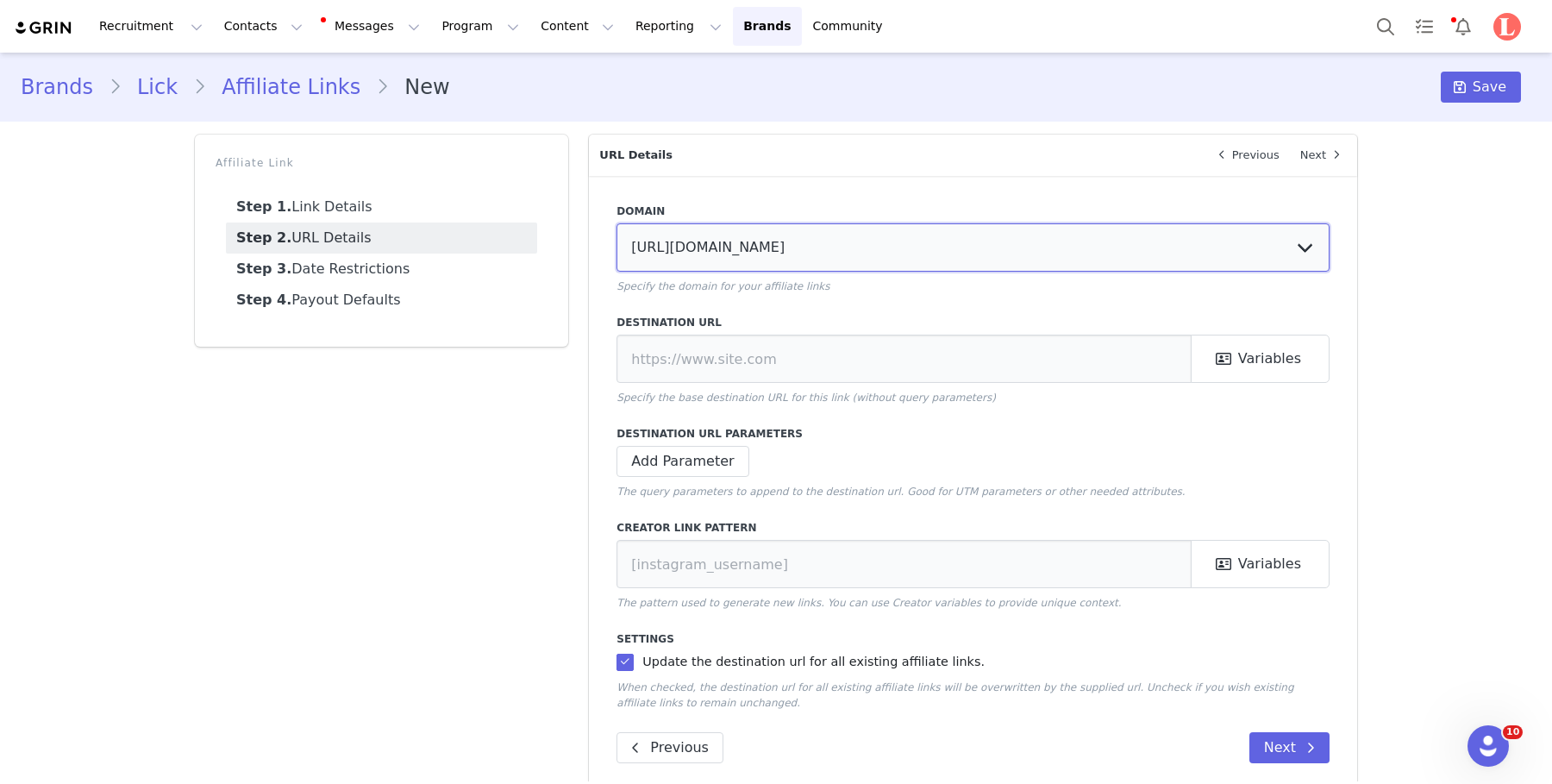
click at [779, 250] on select "[URL][DOMAIN_NAME]" at bounding box center [973, 247] width 713 height 49
click at [617, 223] on select "[URL][DOMAIN_NAME]" at bounding box center [973, 247] width 713 height 49
click at [779, 251] on select "[URL][DOMAIN_NAME]" at bounding box center [973, 247] width 713 height 49
click at [617, 223] on select "[URL][DOMAIN_NAME]" at bounding box center [973, 247] width 713 height 49
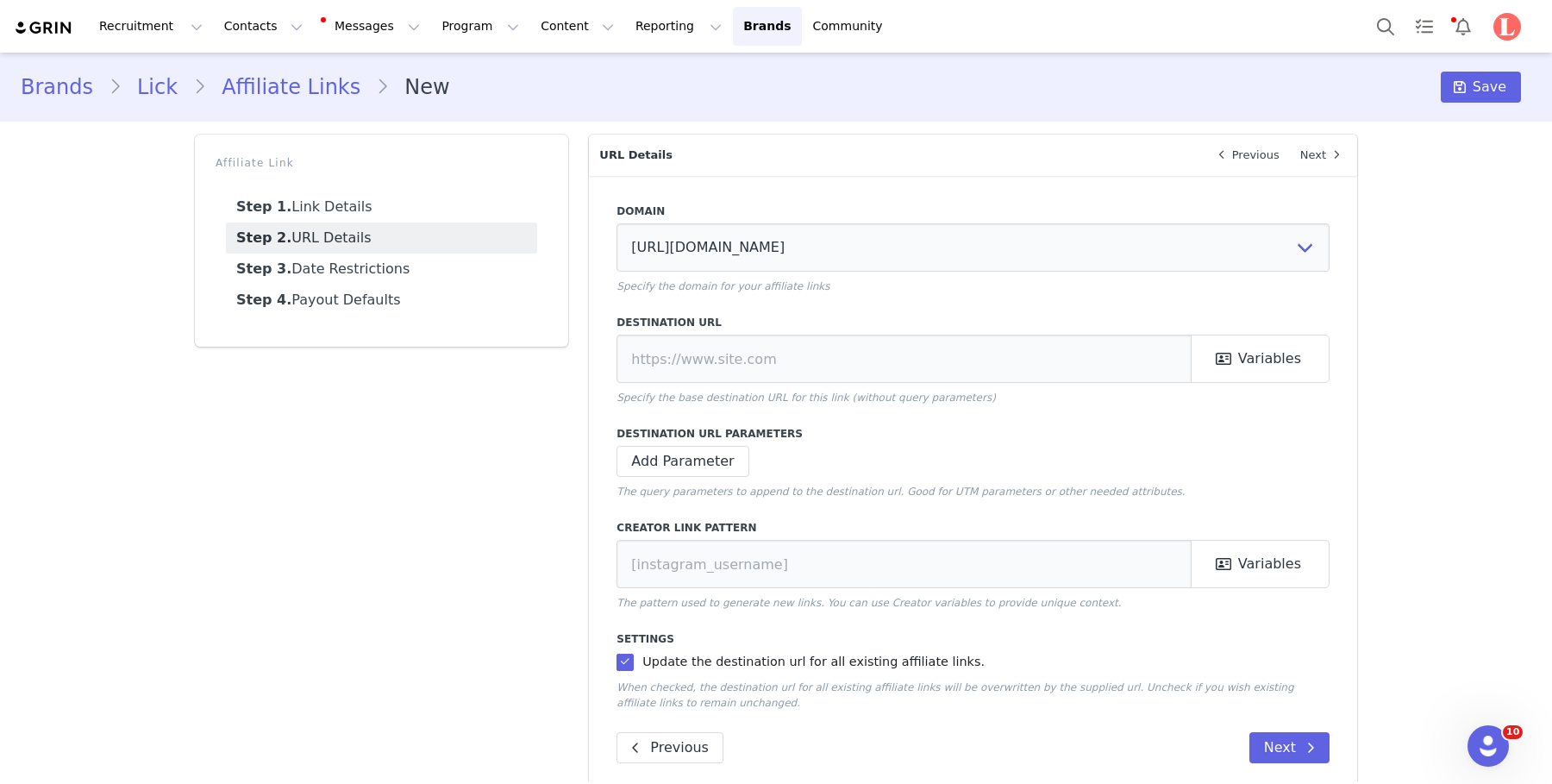
click at [733, 285] on p "Specify the domain for your affiliate links" at bounding box center [973, 286] width 713 height 16
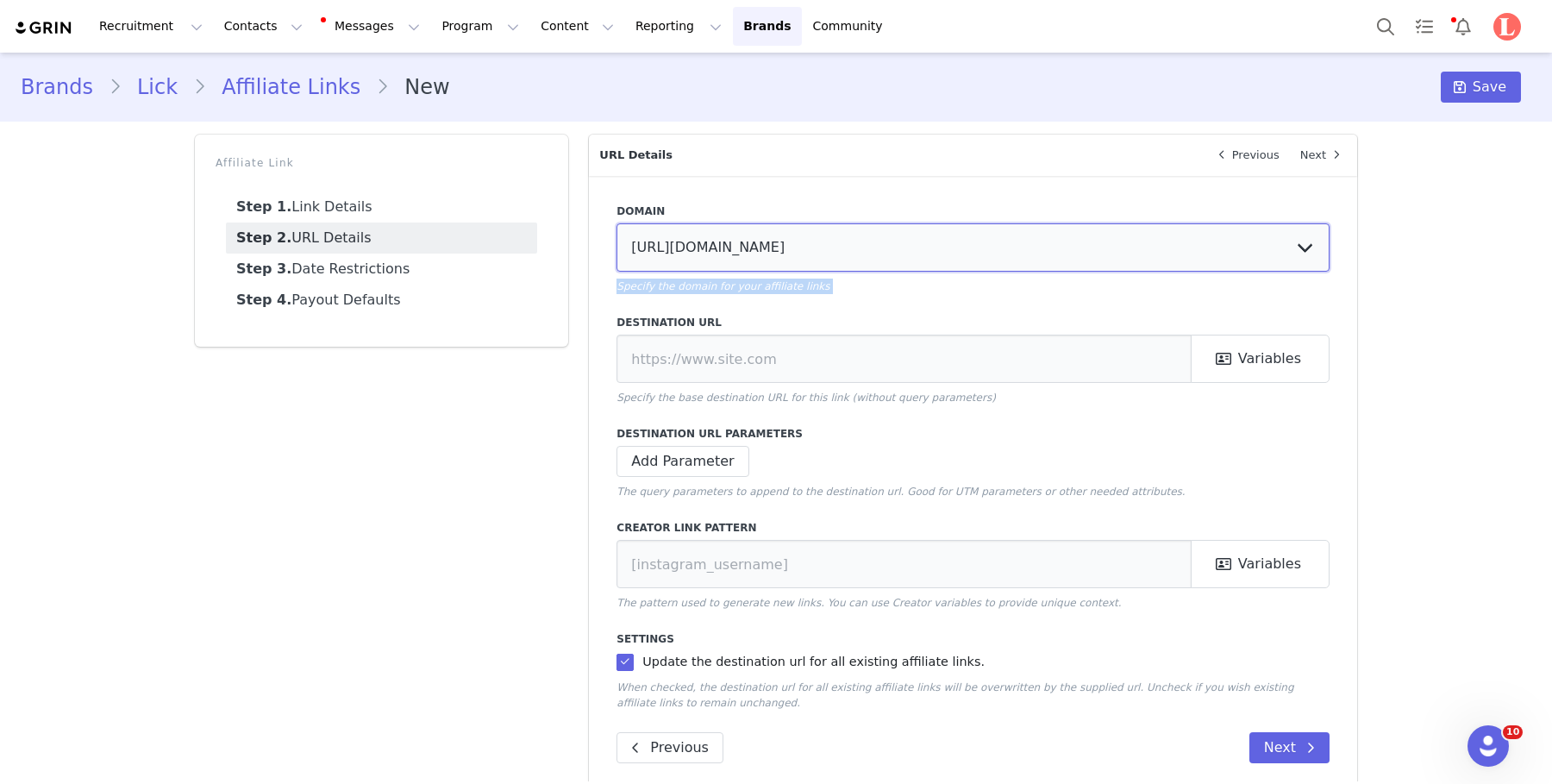
click at [766, 268] on select "[URL][DOMAIN_NAME]" at bounding box center [973, 247] width 713 height 49
click at [766, 269] on select "[URL][DOMAIN_NAME]" at bounding box center [973, 247] width 713 height 49
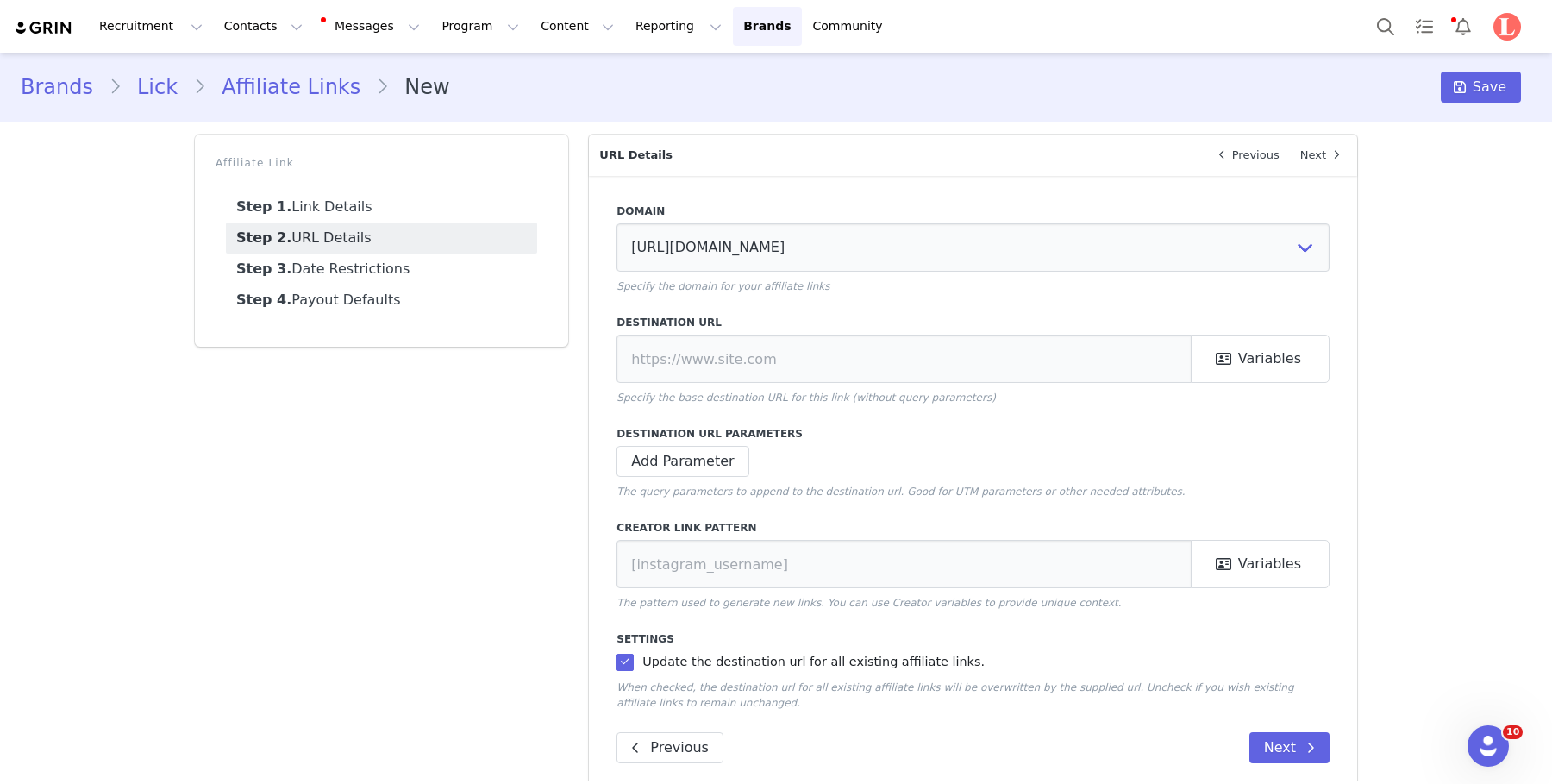
click at [756, 408] on div "Domain [URL][DOMAIN_NAME] Specify the domain for your affiliate links Destinati…" at bounding box center [973, 483] width 769 height 615
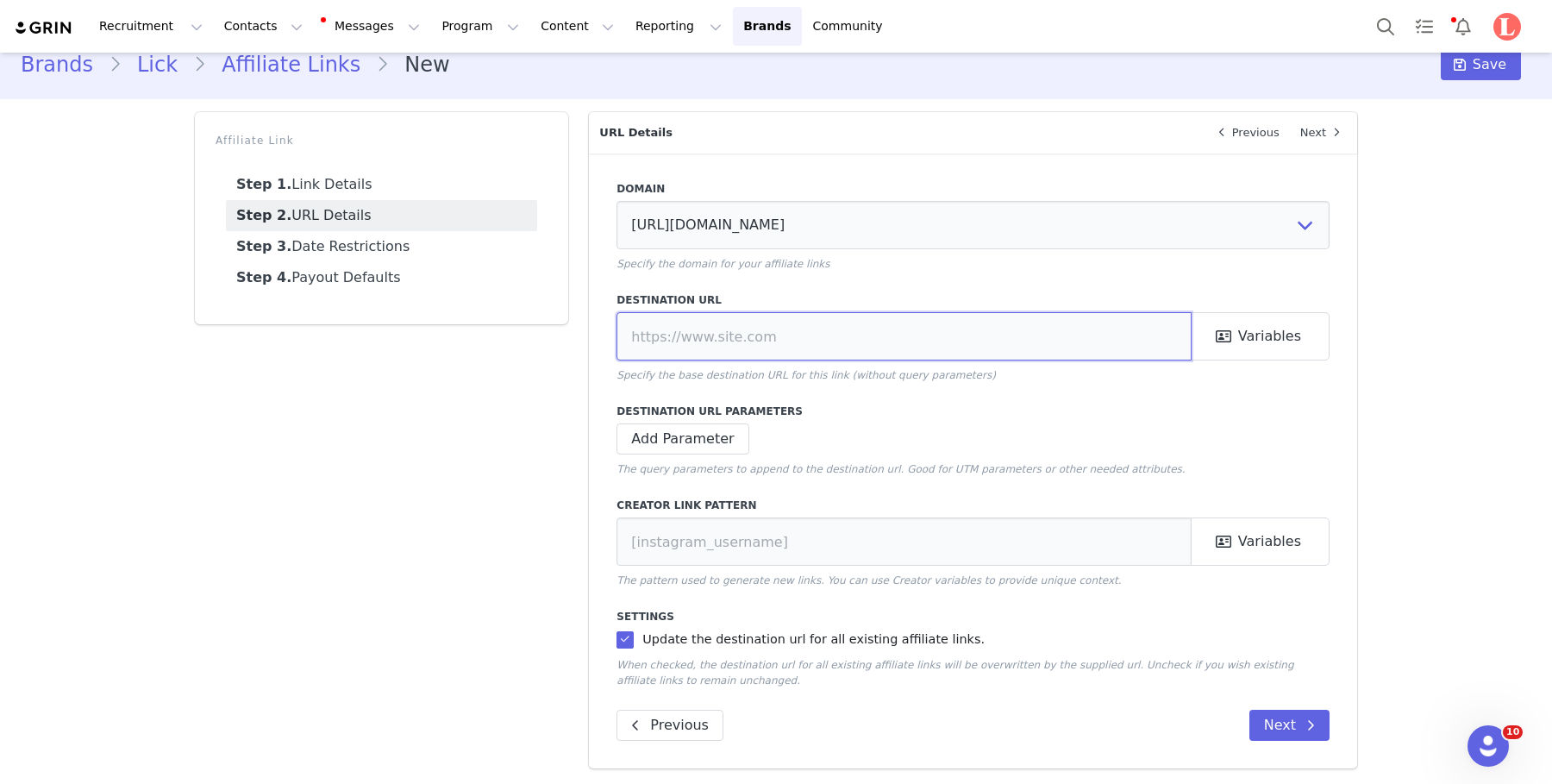
click at [731, 326] on input "text" at bounding box center [904, 336] width 575 height 49
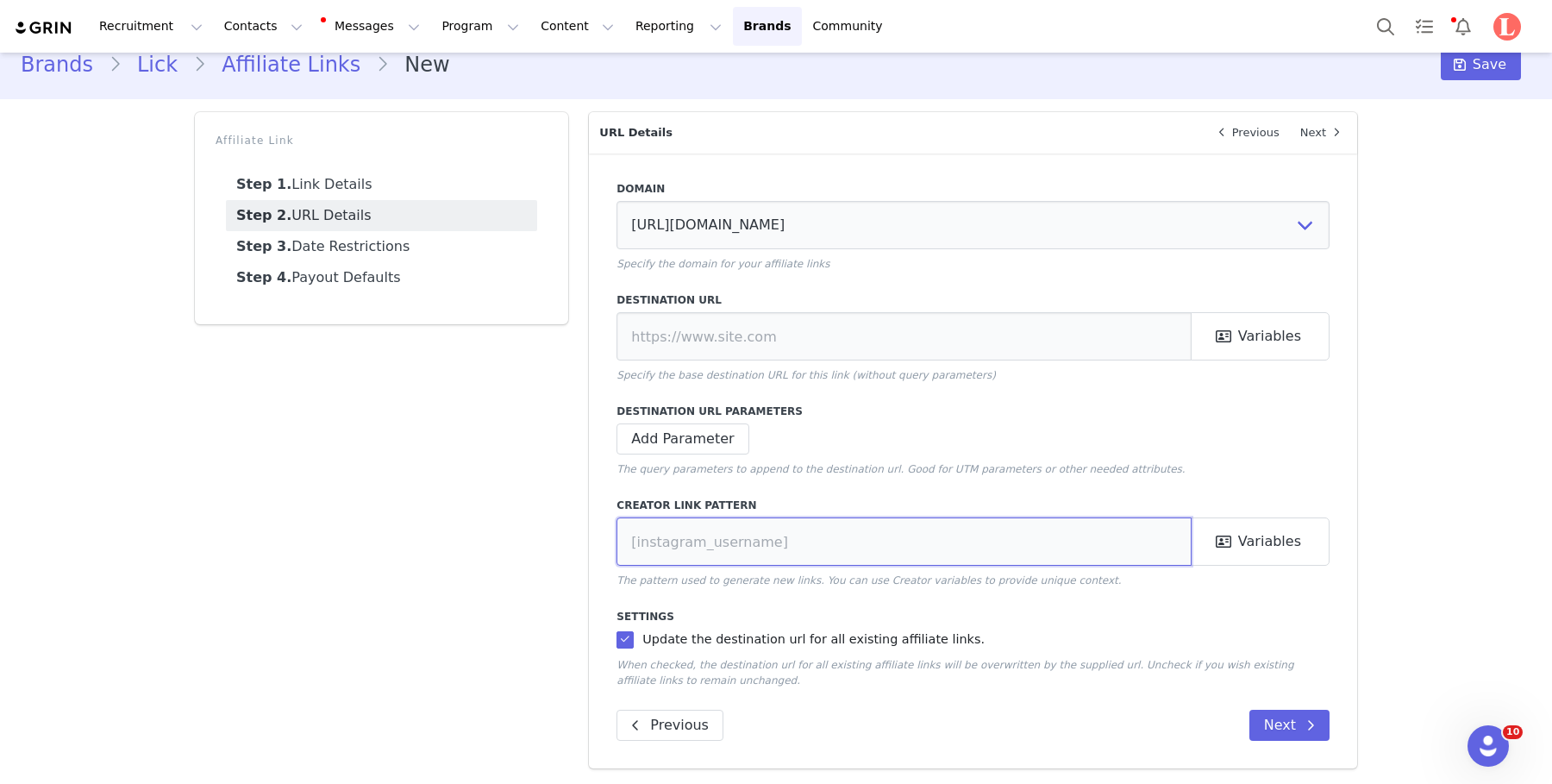
click at [710, 547] on input "text" at bounding box center [904, 541] width 575 height 49
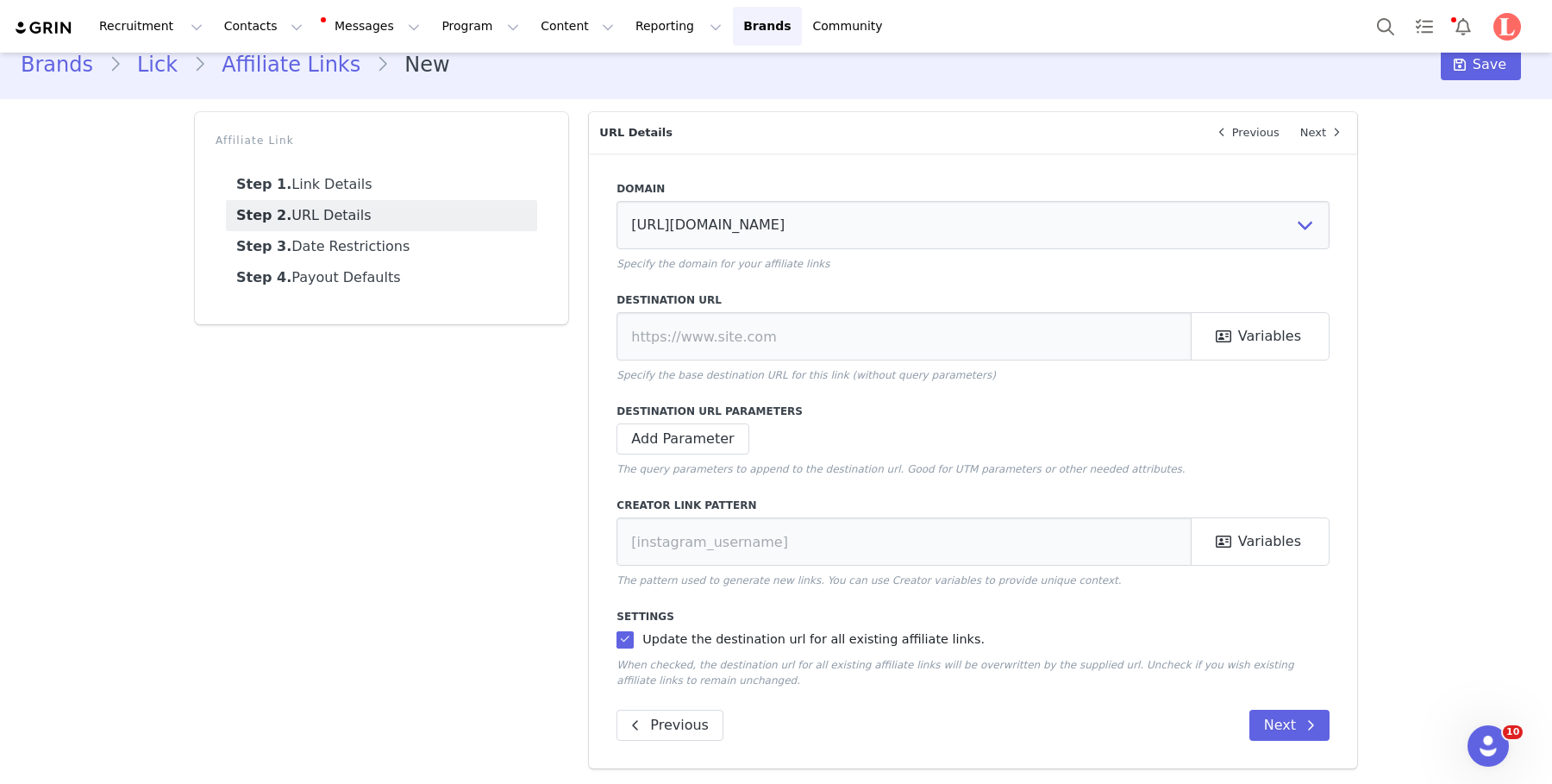
click at [411, 237] on link "Step 3. Date Restrictions" at bounding box center [382, 246] width 311 height 31
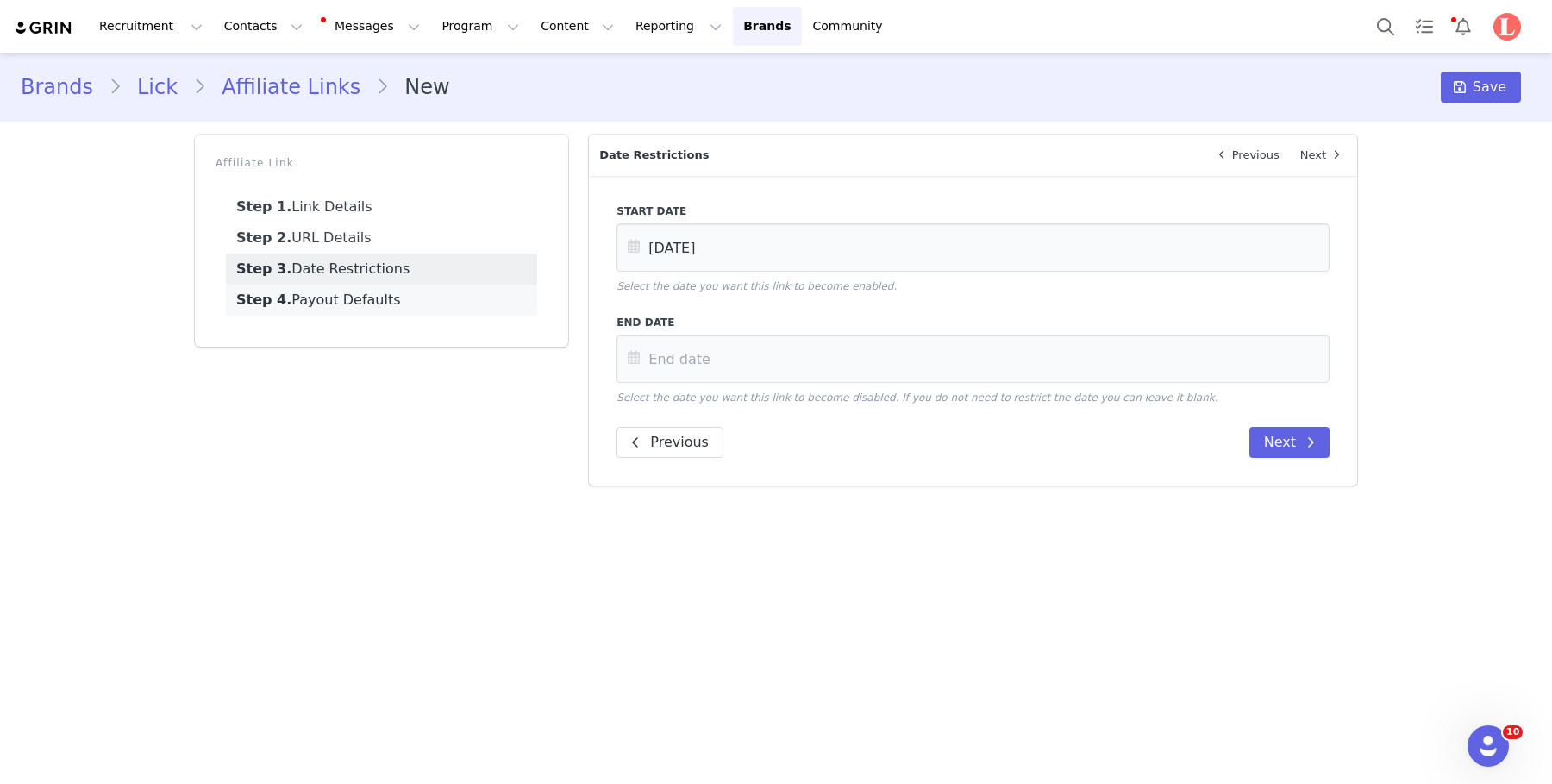
click at [407, 301] on link "Step 4. Payout Defaults" at bounding box center [382, 299] width 311 height 31
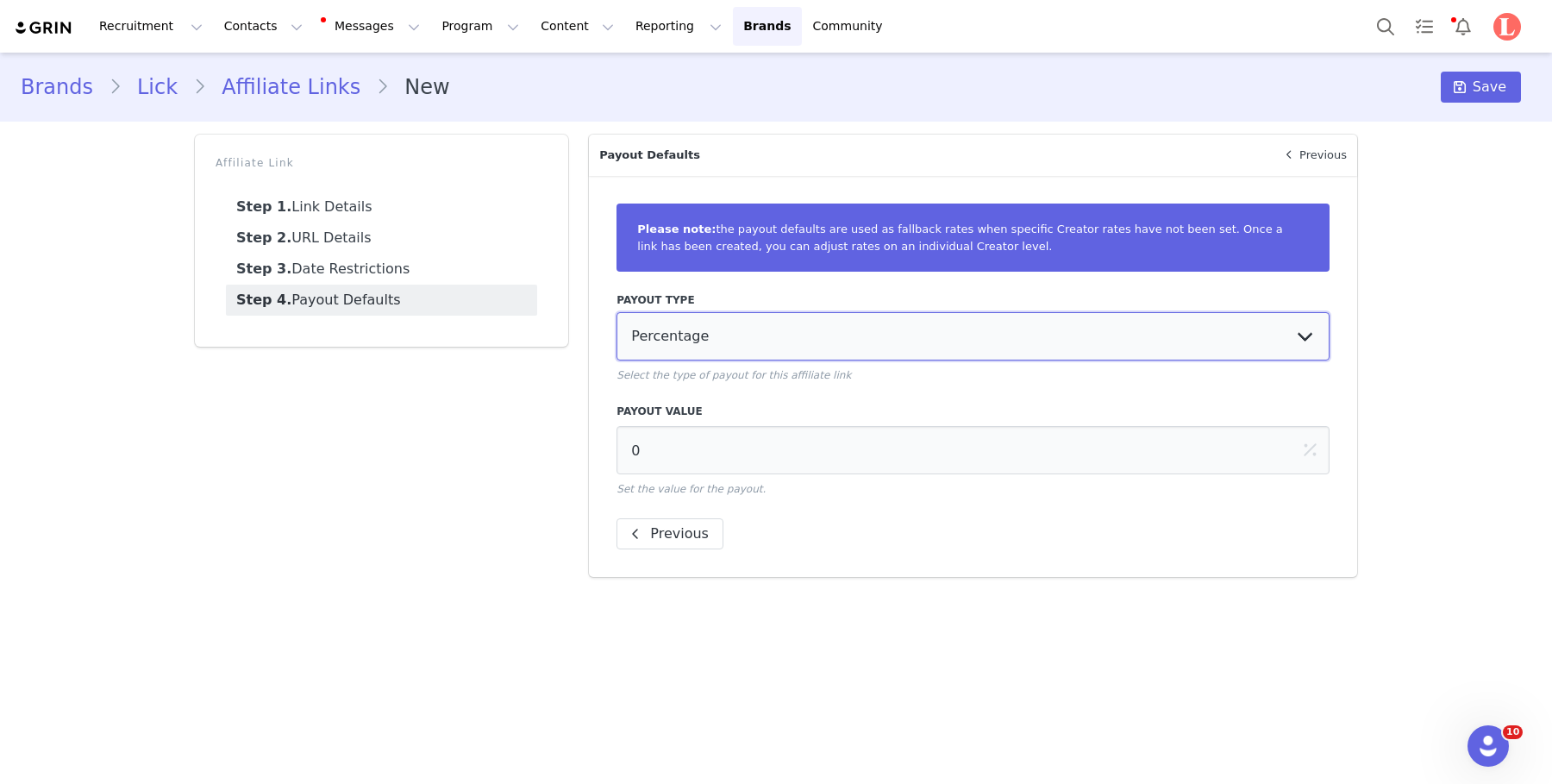
click at [759, 335] on select "Percentage Fixed Amount Commission Tiers" at bounding box center [973, 336] width 713 height 49
click at [743, 444] on input "0" at bounding box center [973, 450] width 713 height 49
drag, startPoint x: 699, startPoint y: 454, endPoint x: 584, endPoint y: 454, distance: 115.0
click at [604, 454] on div "Please note: the payout defaults are used as fallback rates when specific Creat…" at bounding box center [973, 376] width 769 height 400
click at [737, 339] on select "Percentage Fixed Amount Commission Tiers" at bounding box center [973, 336] width 713 height 49
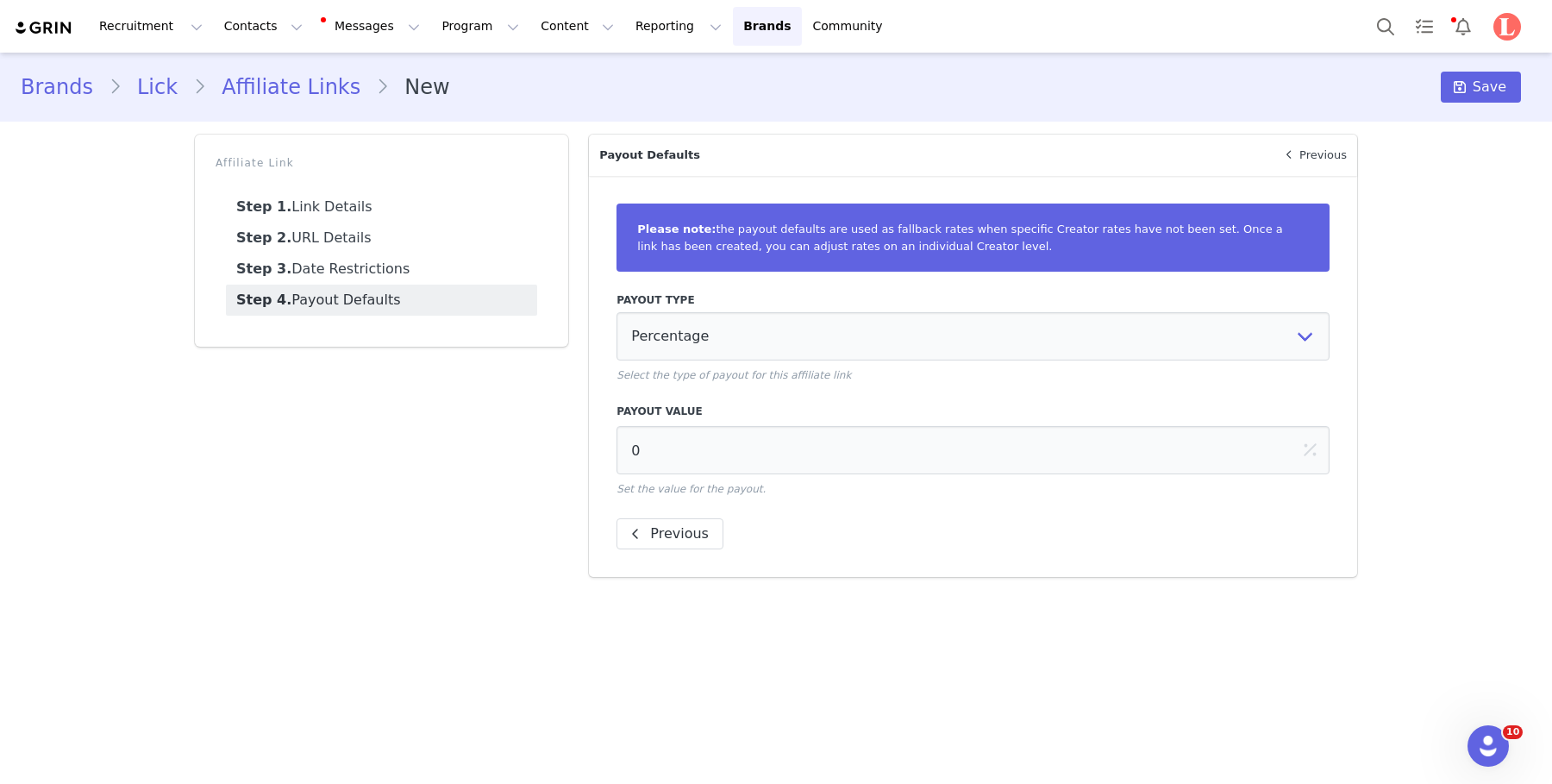
click at [60, 93] on link "Brands" at bounding box center [64, 86] width 88 height 31
